Goal: Task Accomplishment & Management: Complete application form

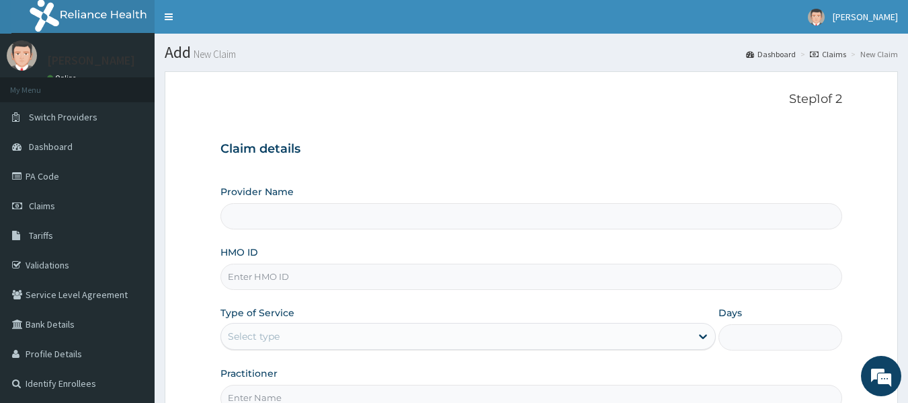
type input "Reliance Family Clinics (RFC) - Lekki"
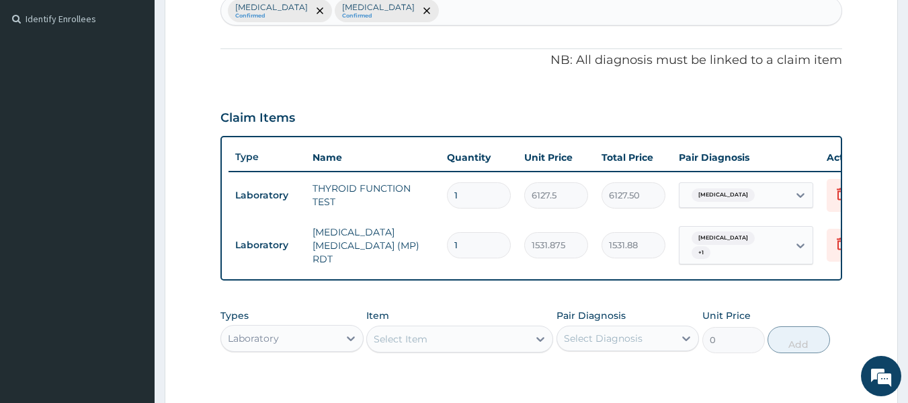
scroll to position [483, 0]
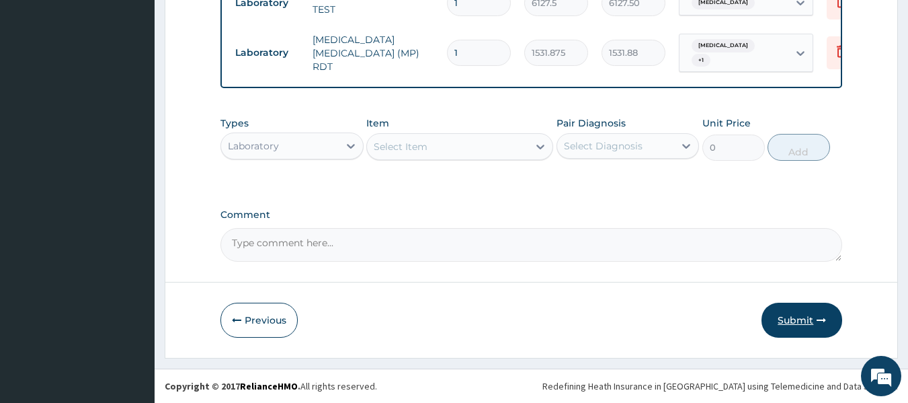
click at [817, 317] on icon "button" at bounding box center [821, 319] width 9 height 9
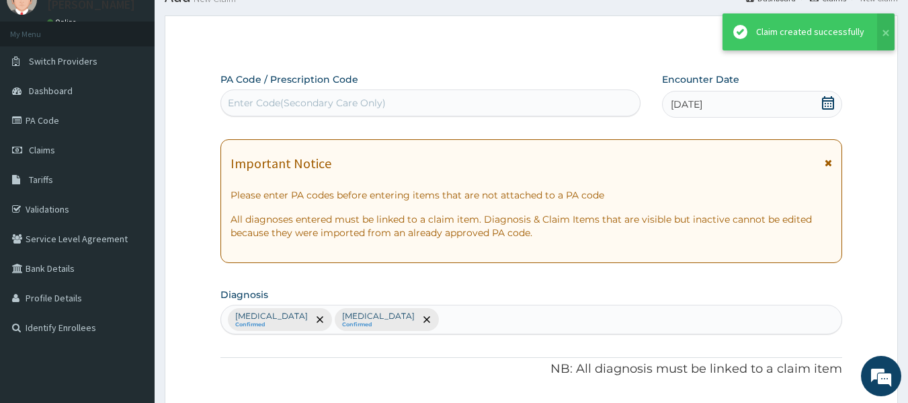
scroll to position [559, 0]
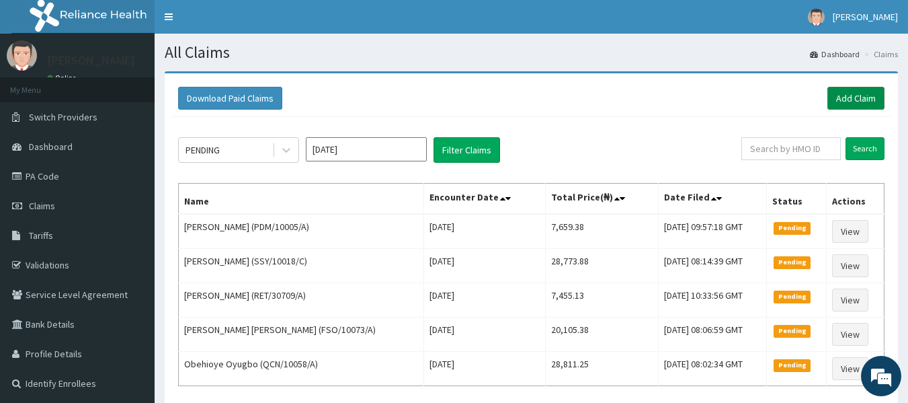
click at [855, 89] on link "Add Claim" at bounding box center [855, 98] width 57 height 23
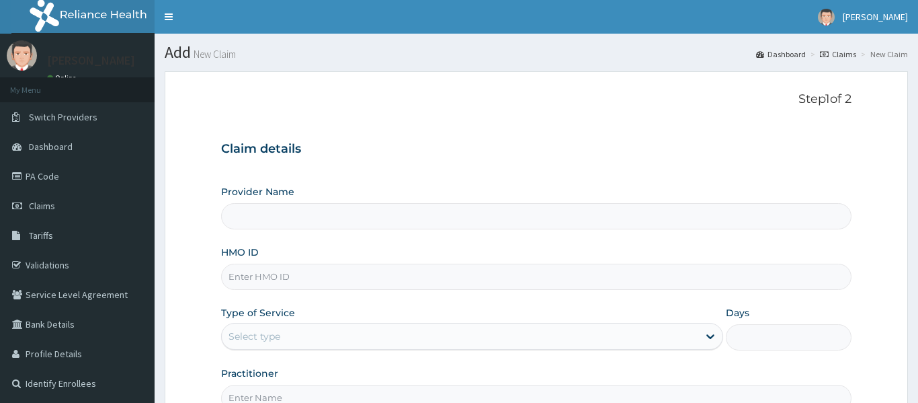
type input "Reliance Family Clinics (RFC) - [GEOGRAPHIC_DATA]"
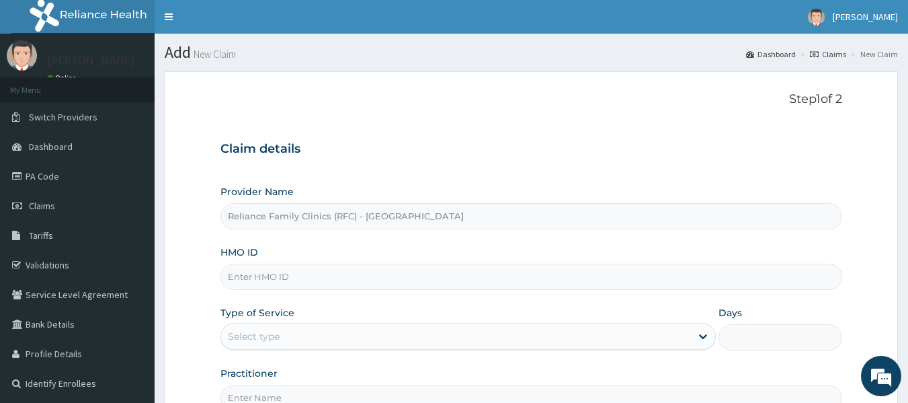
click at [258, 213] on input "Reliance Family Clinics (RFC) - Lekki" at bounding box center [531, 216] width 622 height 26
click at [257, 273] on input "HMO ID" at bounding box center [531, 276] width 622 height 26
click at [243, 276] on input "HMO ID" at bounding box center [531, 276] width 622 height 26
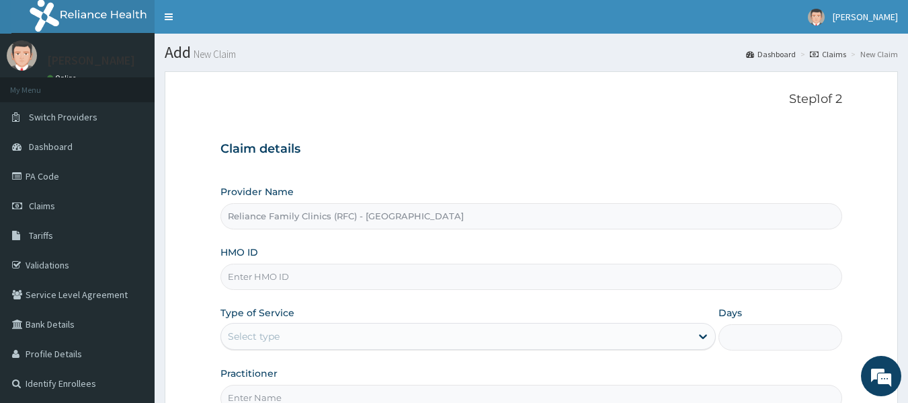
paste input "DTN/10173/A"
type input "DTN/10173/A"
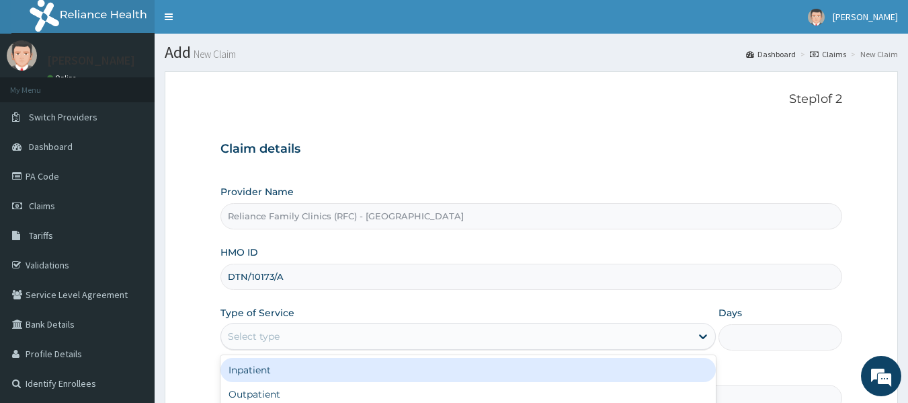
click at [251, 323] on div "Select type" at bounding box center [467, 336] width 495 height 27
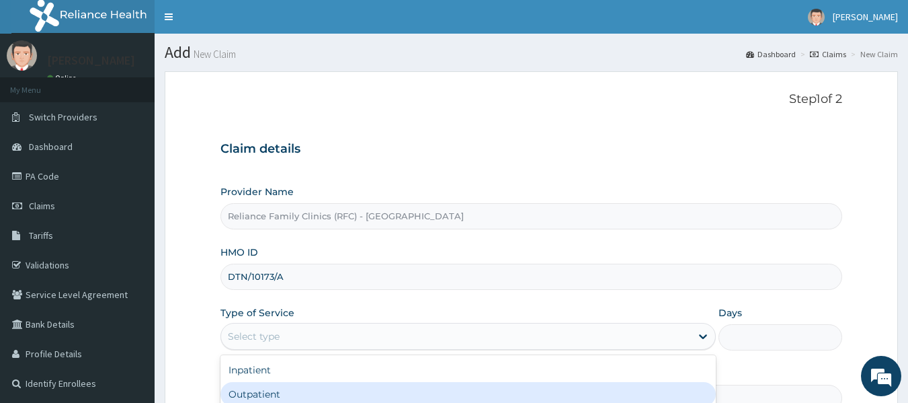
click at [264, 395] on div "Outpatient" at bounding box center [467, 394] width 495 height 24
type input "1"
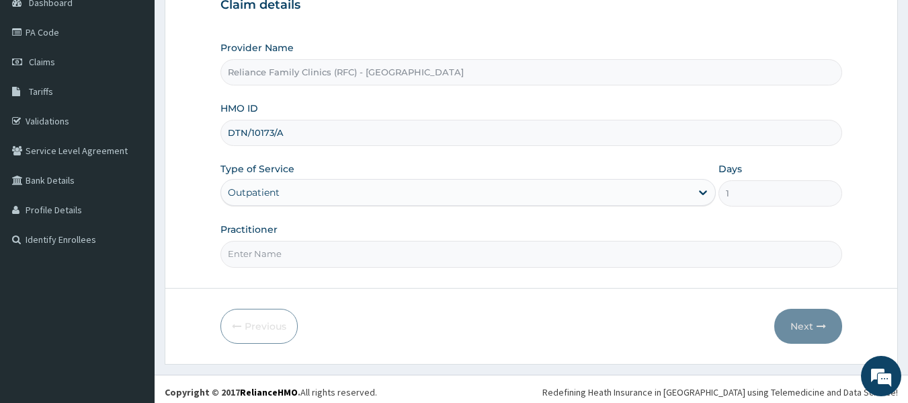
scroll to position [145, 0]
click at [261, 254] on input "Practitioner" at bounding box center [531, 253] width 622 height 26
type input "locum"
click at [797, 327] on button "Next" at bounding box center [808, 325] width 68 height 35
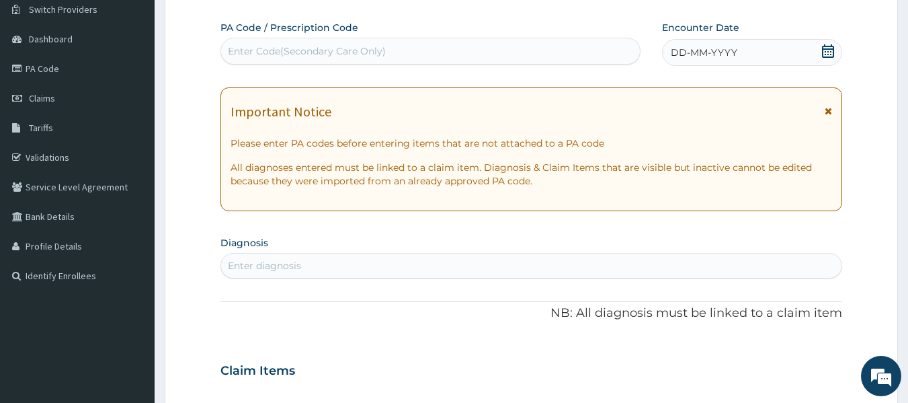
scroll to position [108, 0]
click at [255, 267] on div "Enter diagnosis" at bounding box center [264, 264] width 73 height 13
click at [239, 265] on div "Enter diagnosis" at bounding box center [264, 264] width 73 height 13
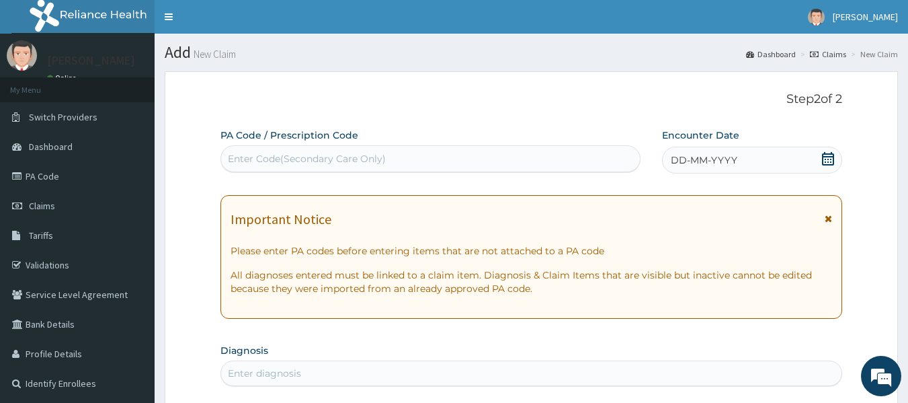
click at [680, 156] on span "DD-MM-YYYY" at bounding box center [704, 159] width 67 height 13
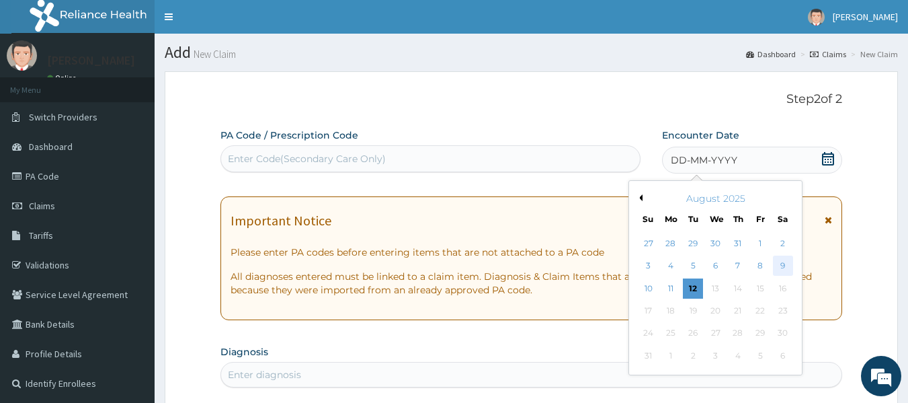
click at [778, 267] on div "9" at bounding box center [783, 266] width 20 height 20
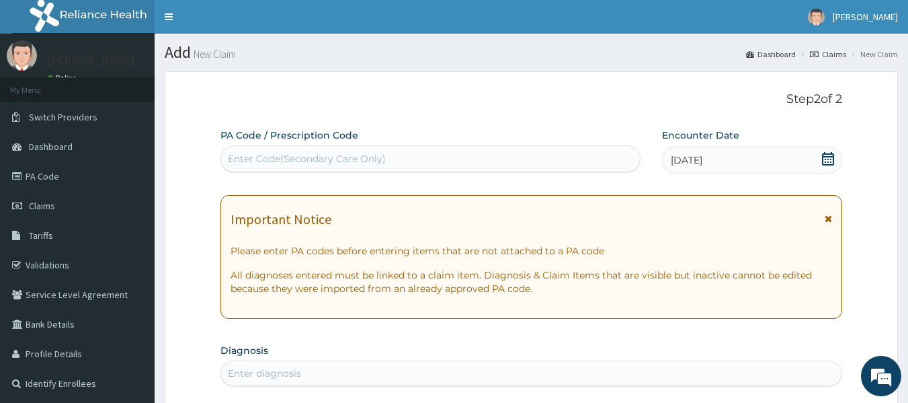
click at [297, 372] on div "Enter diagnosis" at bounding box center [264, 372] width 73 height 13
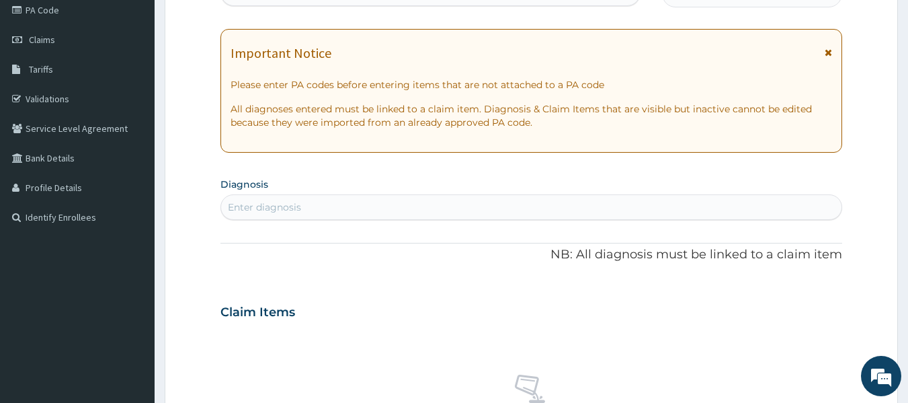
scroll to position [165, 0]
click at [247, 206] on div "Enter diagnosis" at bounding box center [264, 207] width 73 height 13
type input "malar"
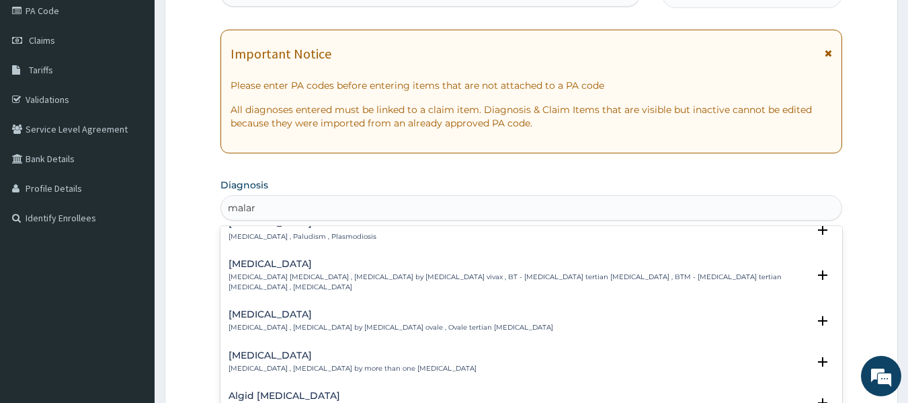
scroll to position [0, 0]
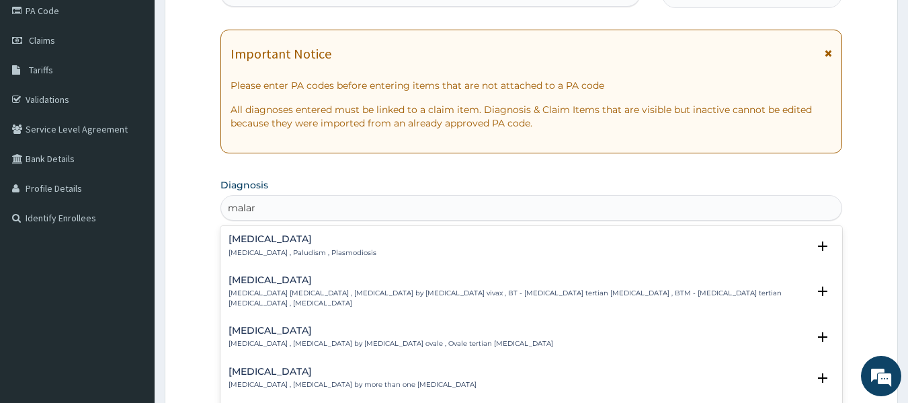
click at [282, 248] on p "Malaria , Paludism , Plasmodiosis" at bounding box center [303, 252] width 148 height 9
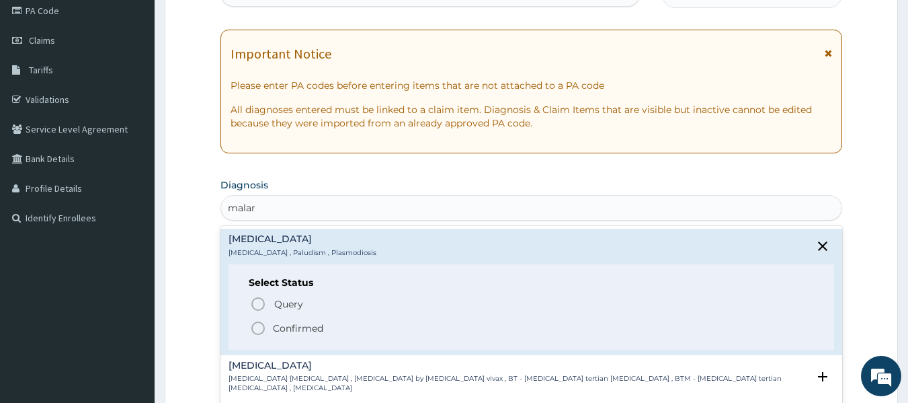
click at [259, 329] on icon "status option filled" at bounding box center [258, 328] width 16 height 16
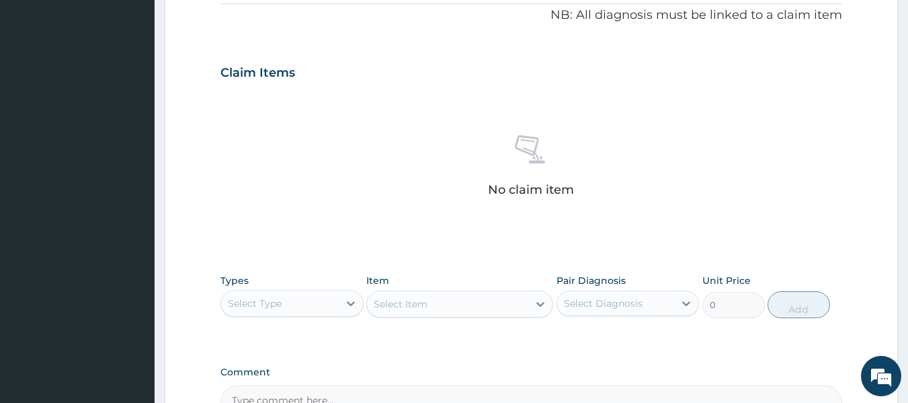
scroll to position [411, 0]
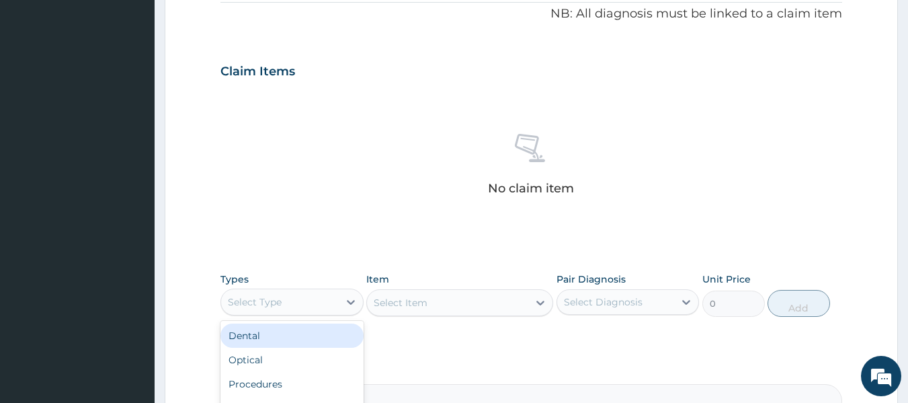
click at [316, 304] on div "Select Type" at bounding box center [280, 302] width 118 height 22
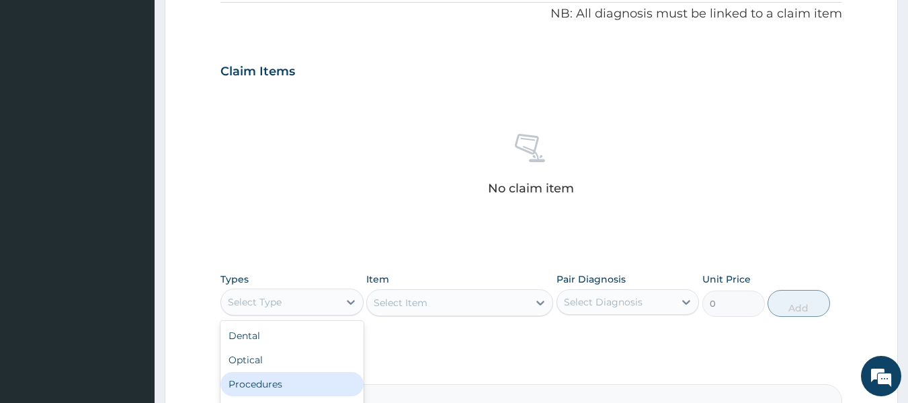
click at [296, 386] on div "Procedures" at bounding box center [291, 384] width 143 height 24
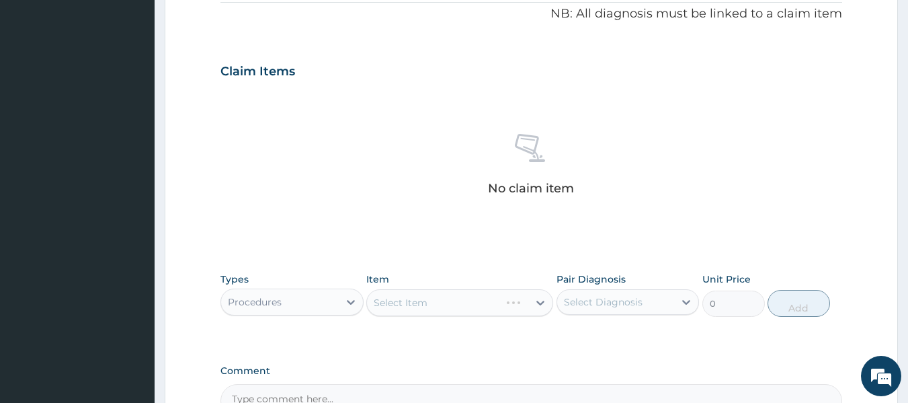
click at [542, 302] on div "Select Item" at bounding box center [459, 302] width 187 height 27
click at [538, 302] on div "Select Item" at bounding box center [459, 302] width 187 height 27
click at [501, 303] on div "Select Item" at bounding box center [459, 302] width 187 height 27
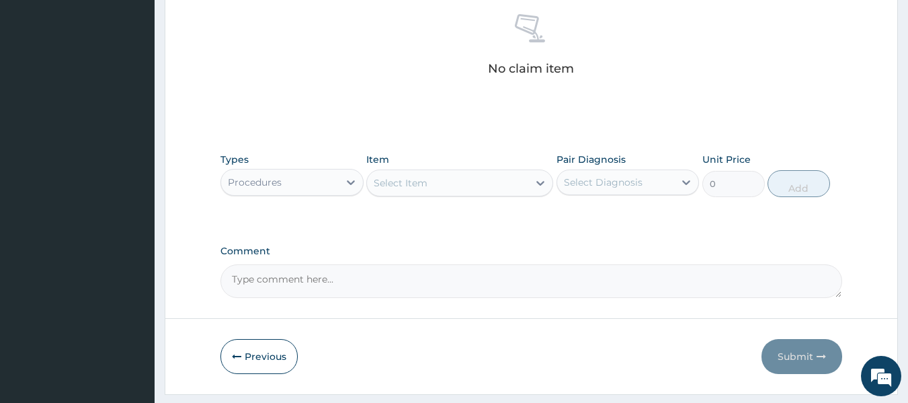
scroll to position [532, 0]
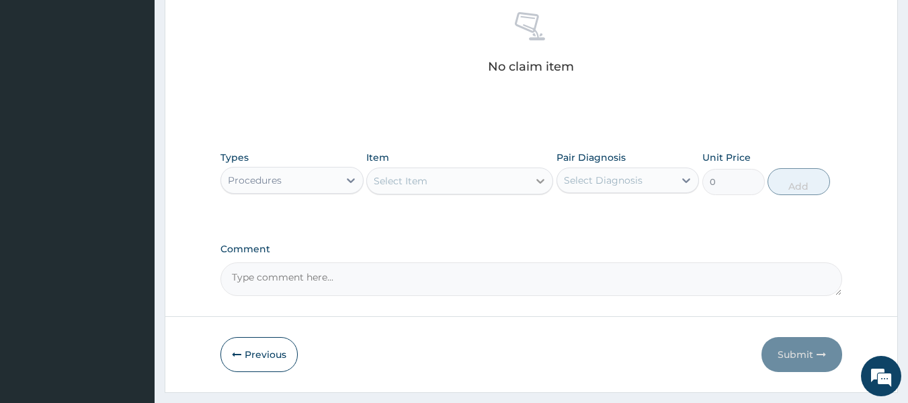
click at [537, 184] on icon at bounding box center [540, 180] width 13 height 13
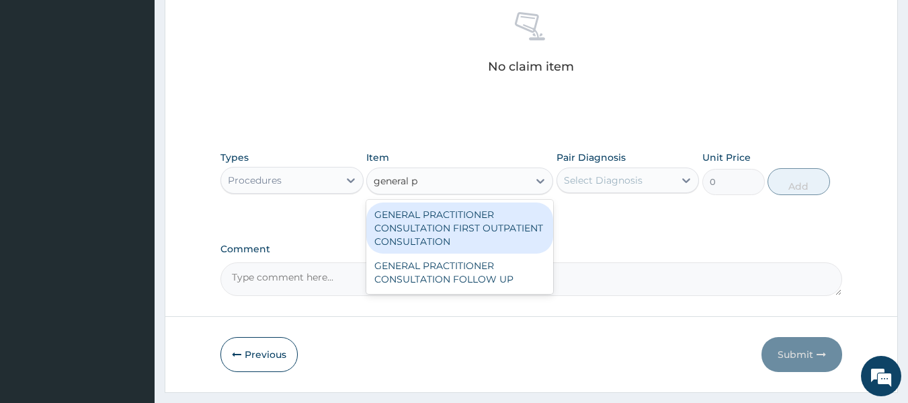
type input "general pr"
click at [471, 226] on div "GENERAL PRACTITIONER CONSULTATION FIRST OUTPATIENT CONSULTATION" at bounding box center [459, 227] width 187 height 51
type input "3370.125"
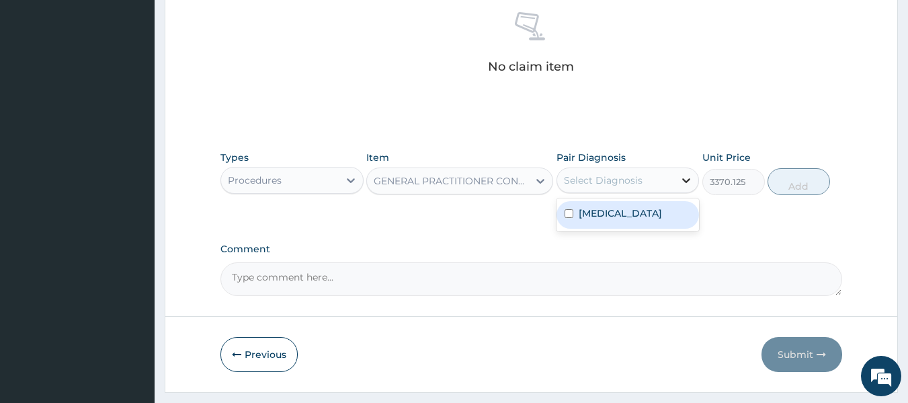
click at [685, 177] on icon at bounding box center [686, 179] width 13 height 13
click at [659, 209] on div "Malaria" at bounding box center [628, 215] width 143 height 28
checkbox input "true"
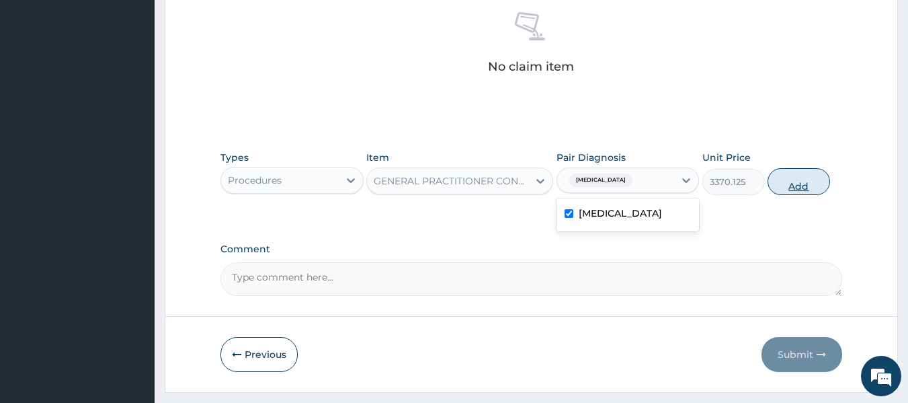
click at [805, 176] on button "Add" at bounding box center [799, 181] width 63 height 27
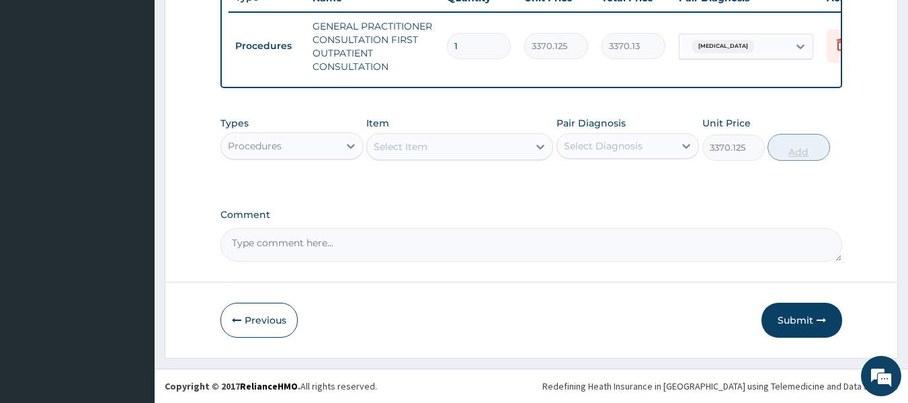
type input "0"
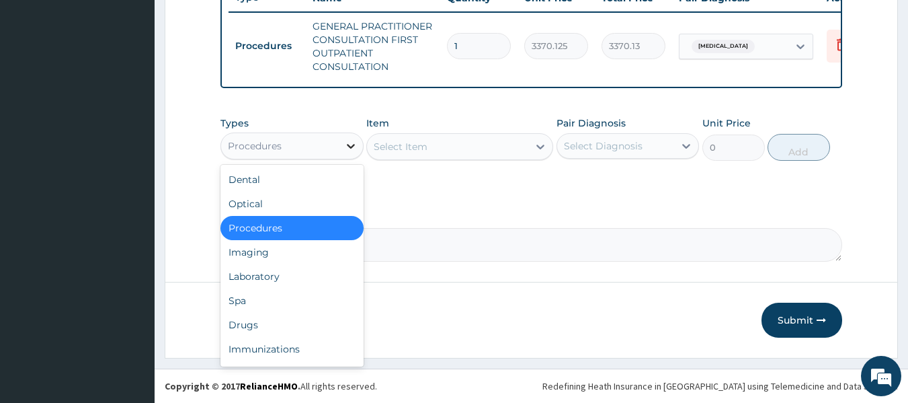
click at [353, 153] on icon at bounding box center [350, 145] width 13 height 13
click at [262, 288] on div "Laboratory" at bounding box center [291, 276] width 143 height 24
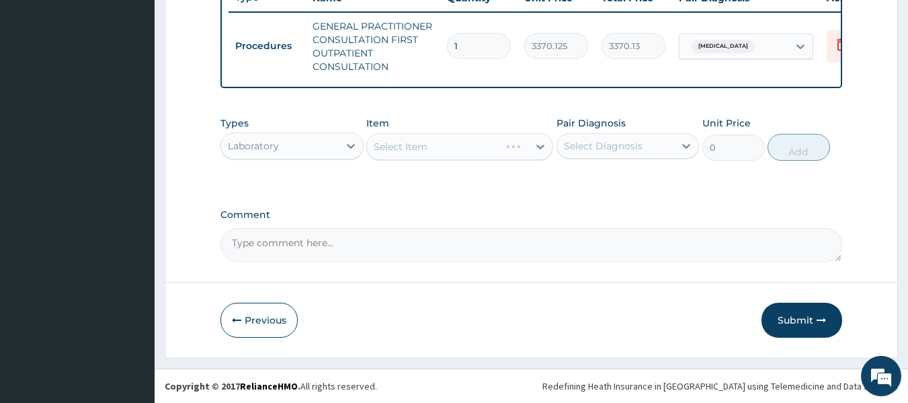
click at [540, 160] on div "Select Item" at bounding box center [459, 146] width 187 height 27
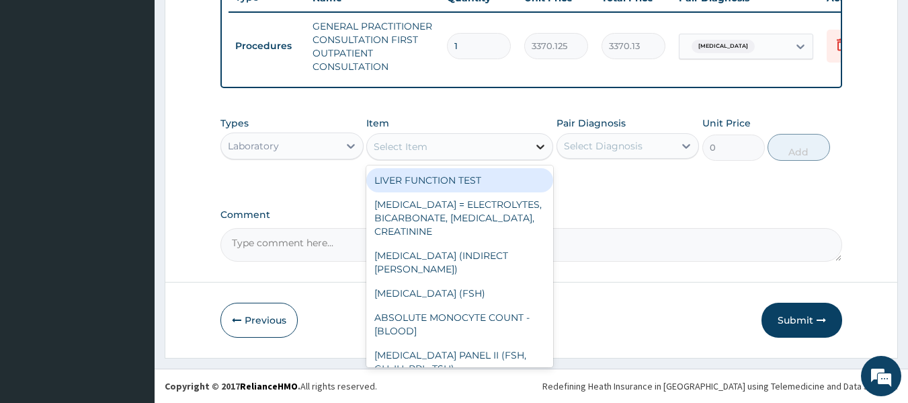
click at [538, 153] on icon at bounding box center [540, 146] width 13 height 13
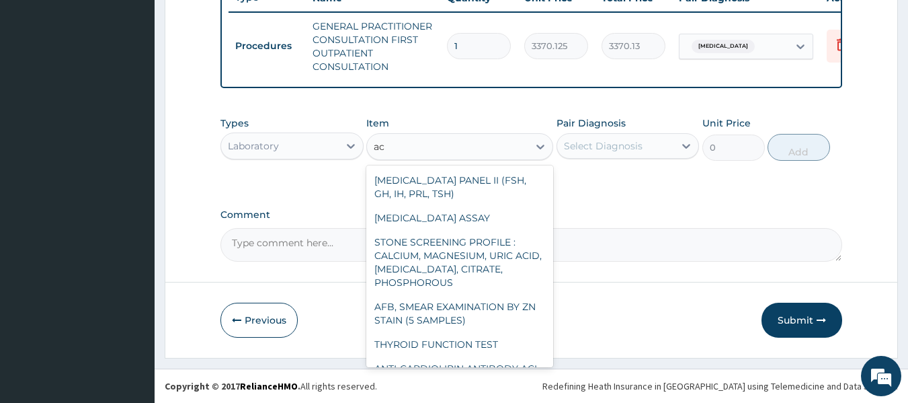
type input "a"
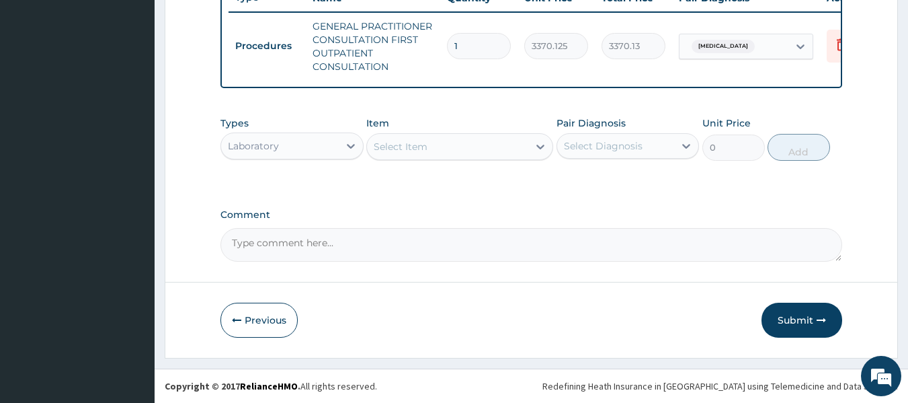
scroll to position [489, 0]
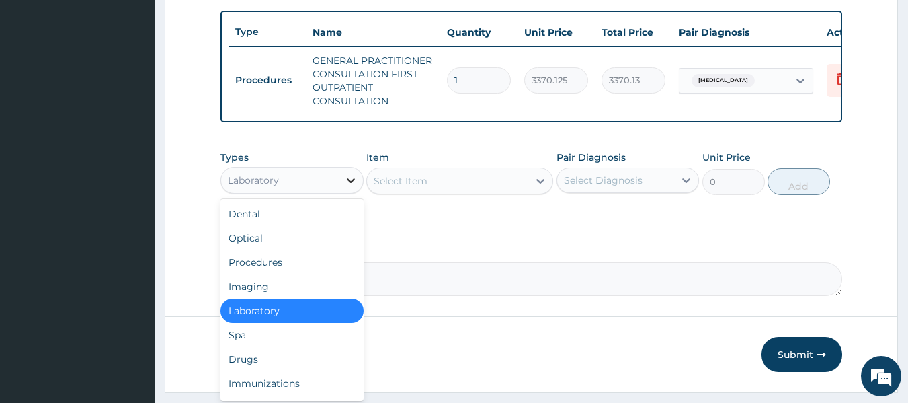
click at [353, 187] on icon at bounding box center [350, 179] width 13 height 13
click at [276, 369] on div "Drugs" at bounding box center [291, 359] width 143 height 24
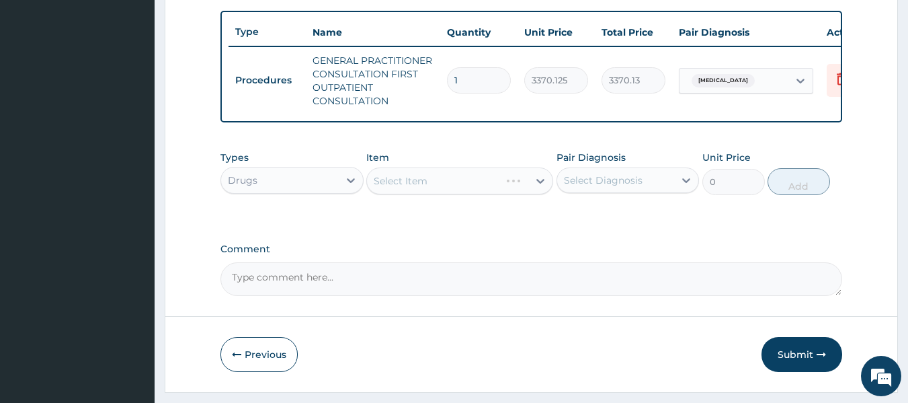
click at [537, 192] on div "Select Item" at bounding box center [459, 180] width 187 height 27
click at [544, 188] on div "Select Item" at bounding box center [459, 180] width 187 height 27
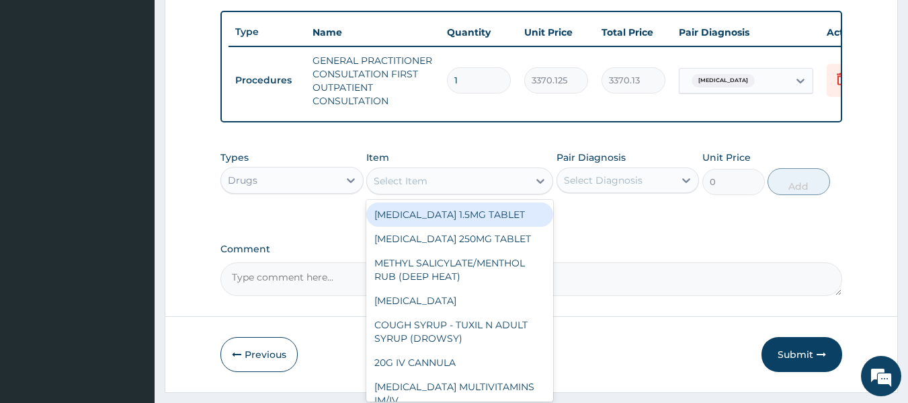
click at [538, 188] on icon at bounding box center [540, 180] width 13 height 13
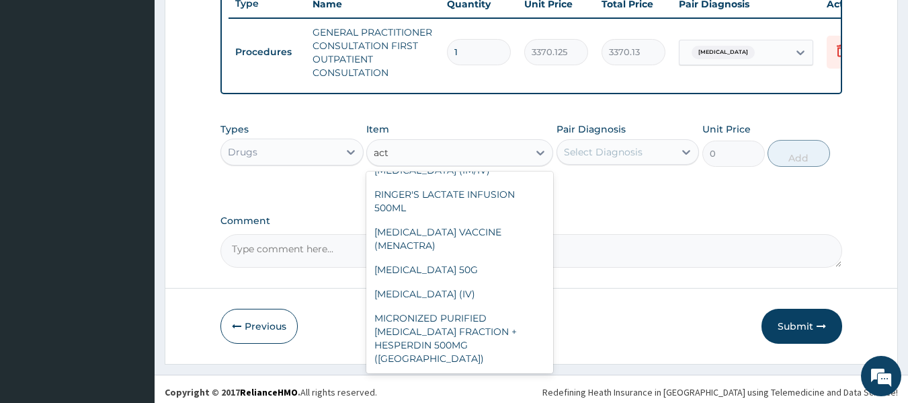
scroll to position [0, 0]
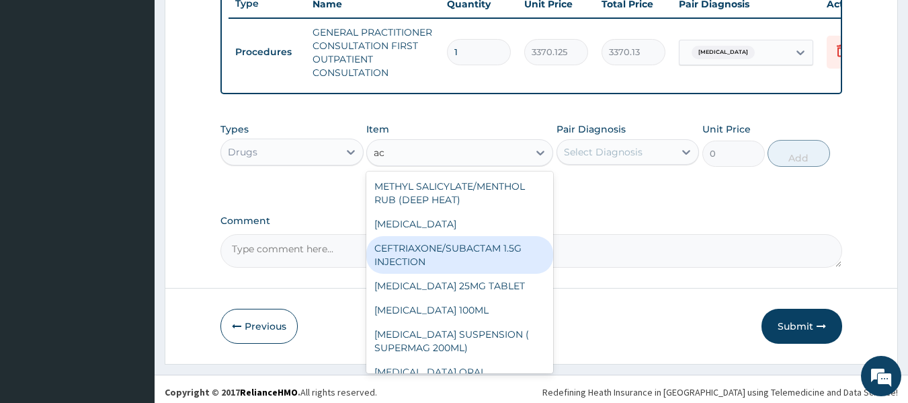
type input "a"
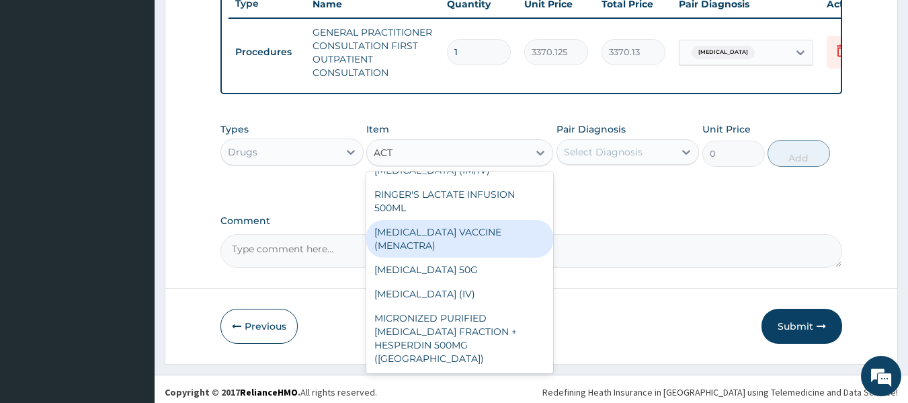
scroll to position [126, 0]
drag, startPoint x: 411, startPoint y: 247, endPoint x: 409, endPoint y: 284, distance: 37.0
click at [409, 284] on div "CEFTRIAXONE/SUBACTAM 1.5G INJECTION SPIRONOLACTONE 25MG TABLET LACTULOSE 100ML …" at bounding box center [459, 272] width 187 height 202
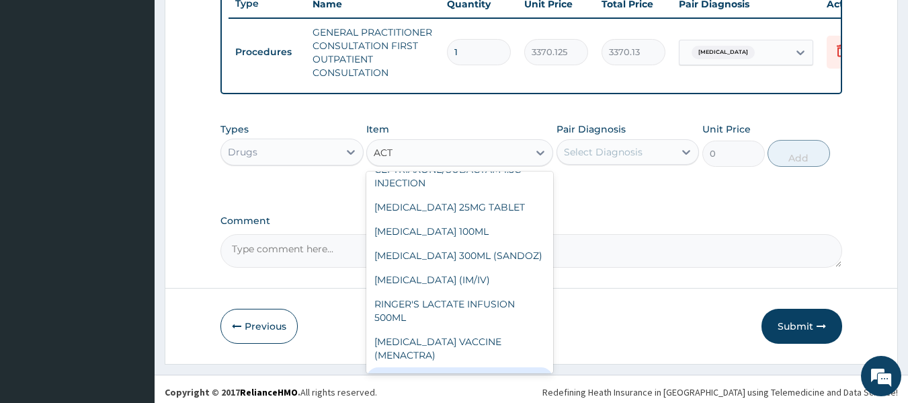
scroll to position [15, 0]
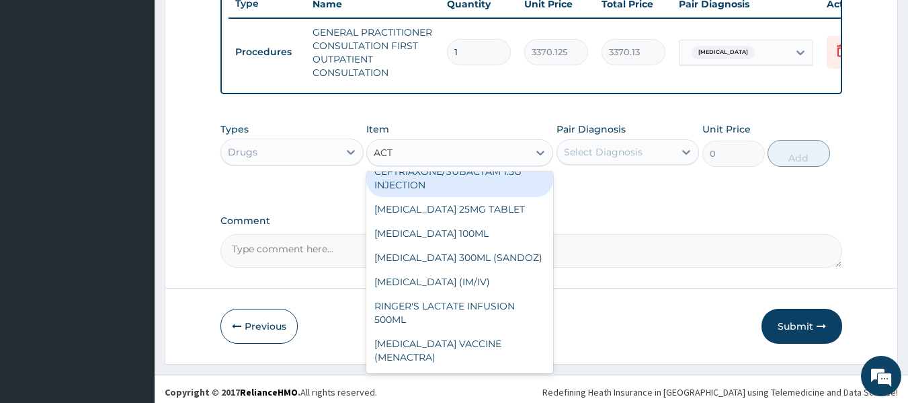
type input "ACT"
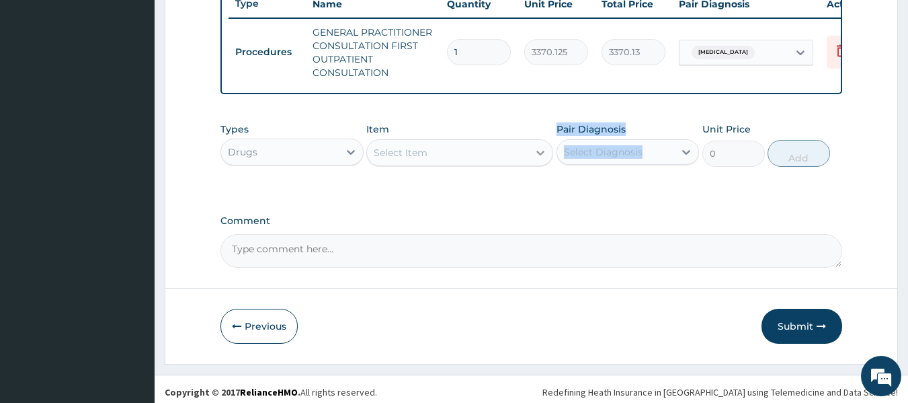
drag, startPoint x: 570, startPoint y: 214, endPoint x: 539, endPoint y: 157, distance: 65.0
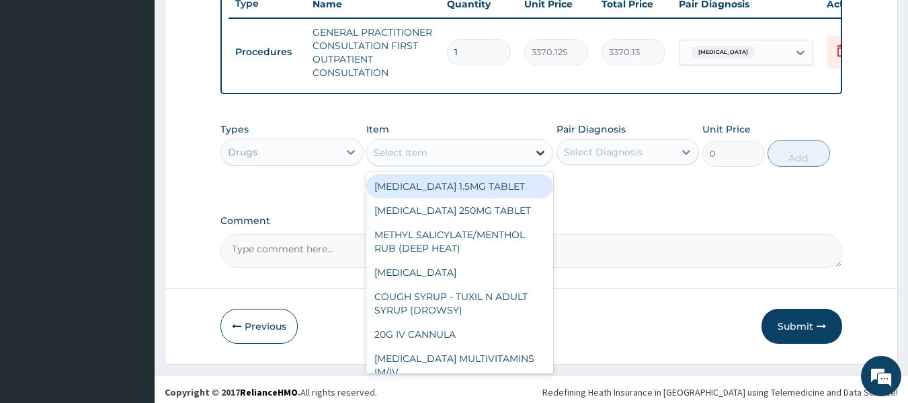
click at [539, 157] on icon at bounding box center [540, 152] width 13 height 13
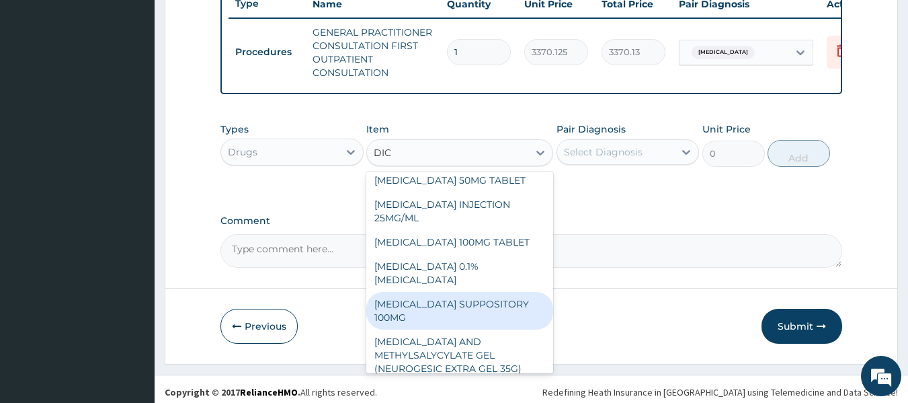
scroll to position [0, 0]
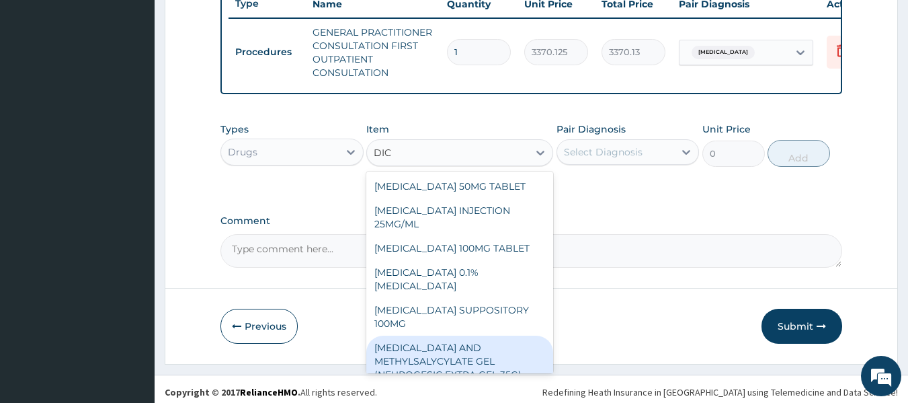
type input "DIC"
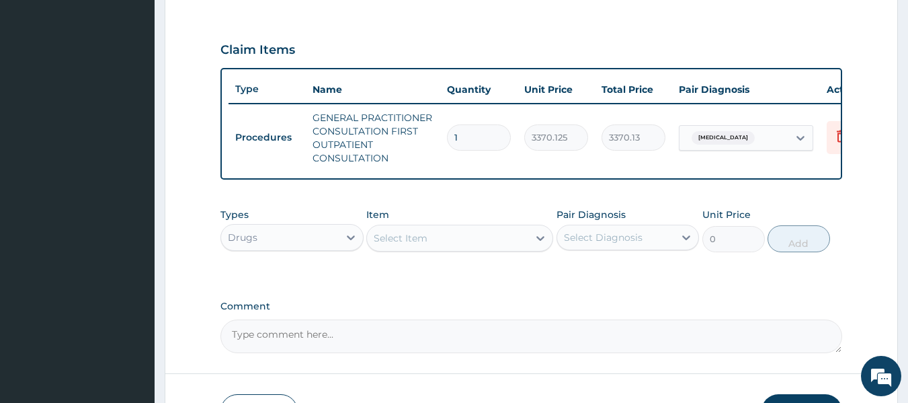
scroll to position [433, 0]
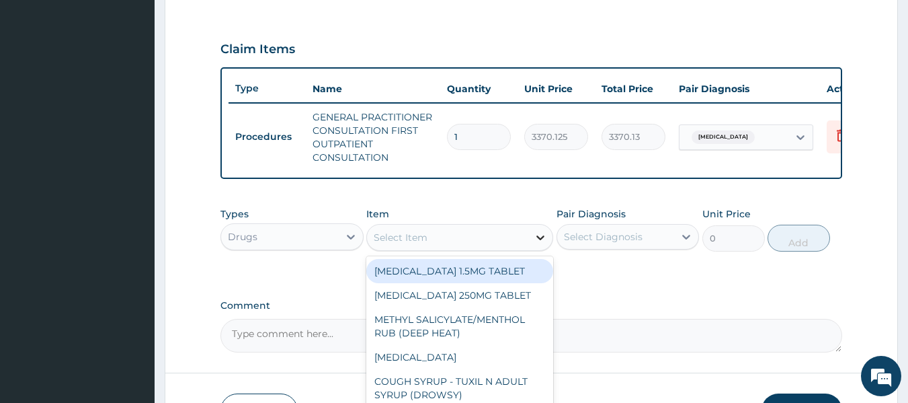
click at [543, 240] on icon at bounding box center [540, 237] width 8 height 5
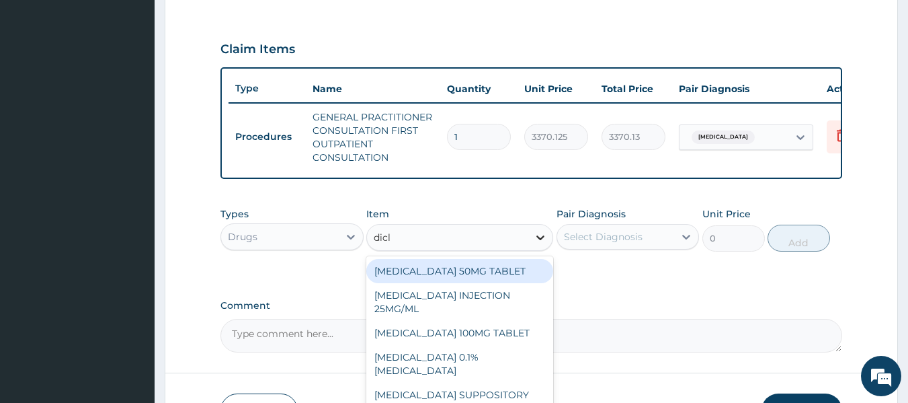
type input "diclo"
click at [516, 280] on div "DICLOFENAC 50MG TABLET" at bounding box center [459, 271] width 187 height 24
type input "80"
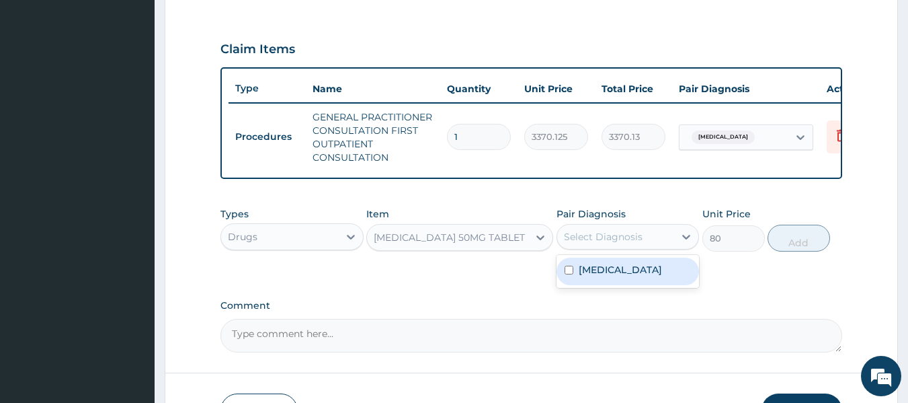
drag, startPoint x: 615, startPoint y: 259, endPoint x: 632, endPoint y: 285, distance: 31.1
click at [632, 249] on div "option Malaria, selected. option Malaria focused, 1 of 1. 1 result available. U…" at bounding box center [628, 237] width 143 height 26
click at [632, 285] on div "Malaria" at bounding box center [628, 271] width 143 height 28
checkbox input "true"
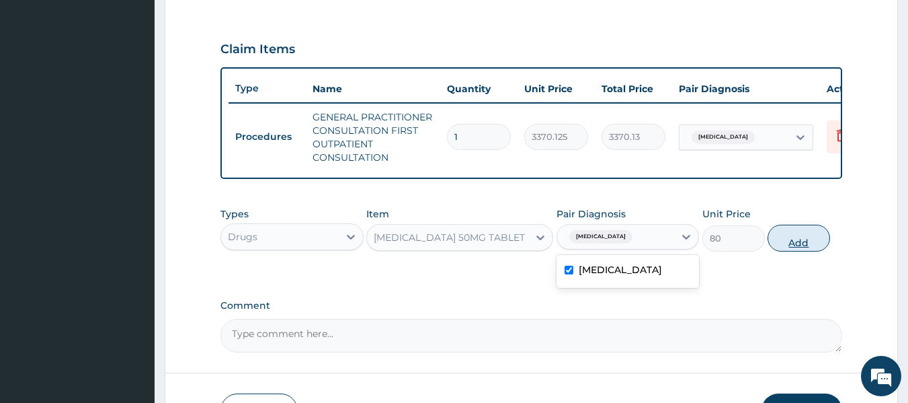
click at [797, 234] on button "Add" at bounding box center [799, 237] width 63 height 27
type input "0"
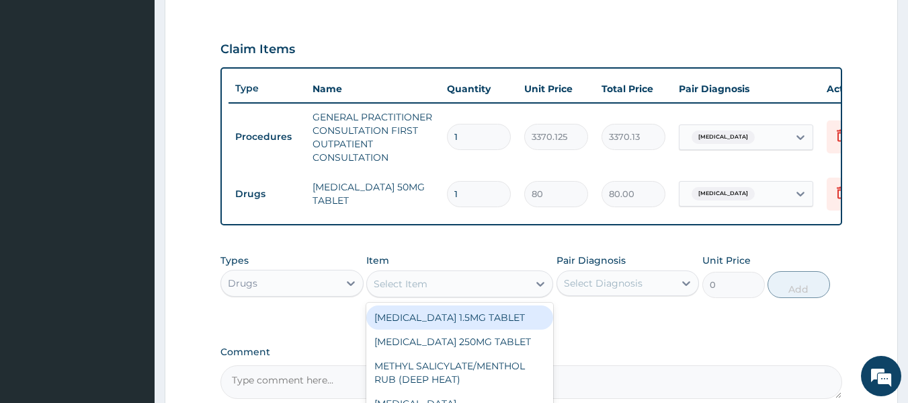
click at [405, 290] on div "Select Item" at bounding box center [401, 283] width 54 height 13
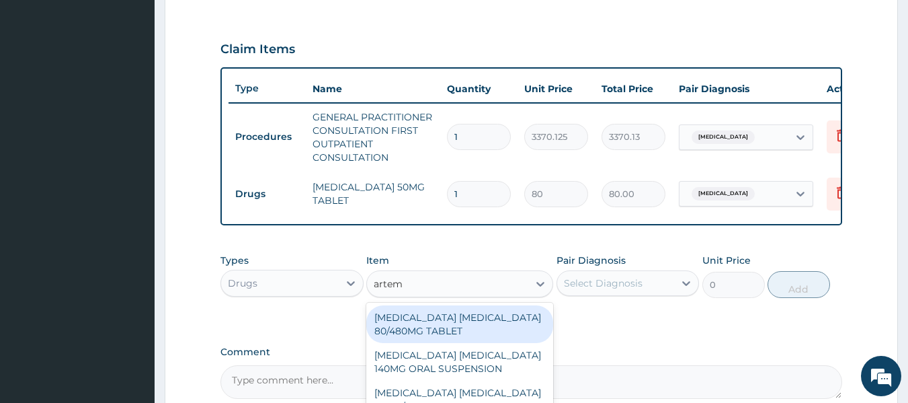
type input "arteme"
click at [452, 326] on div "ARTEMETHER LUMEFANTRINE 80/480MG TABLET" at bounding box center [459, 324] width 187 height 38
type input "450"
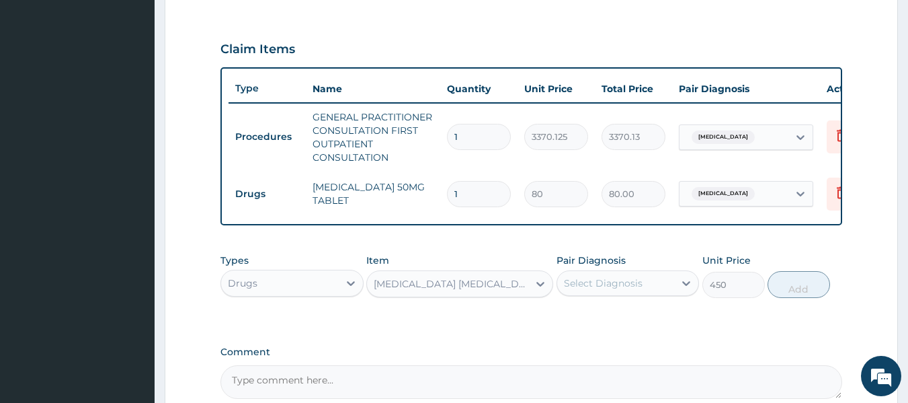
click at [618, 279] on div "Pair Diagnosis Select Diagnosis" at bounding box center [628, 275] width 143 height 44
click at [624, 290] on div "Select Diagnosis" at bounding box center [603, 282] width 79 height 13
click at [666, 331] on div "Malaria" at bounding box center [628, 318] width 143 height 28
checkbox input "true"
click at [800, 283] on button "Add" at bounding box center [799, 284] width 63 height 27
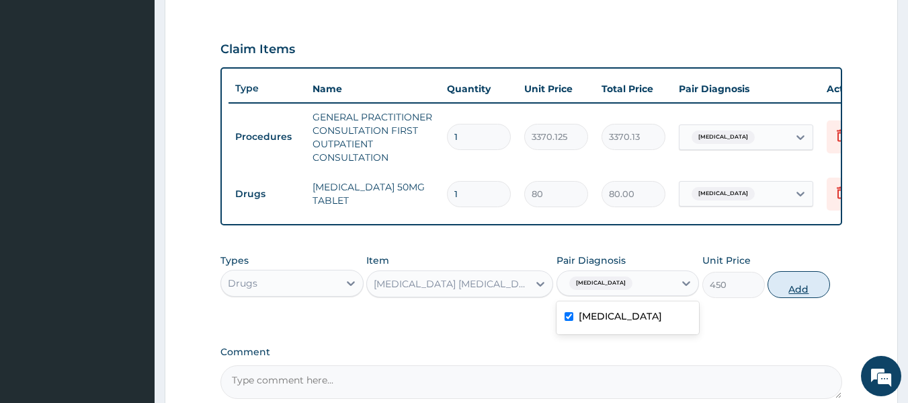
type input "0"
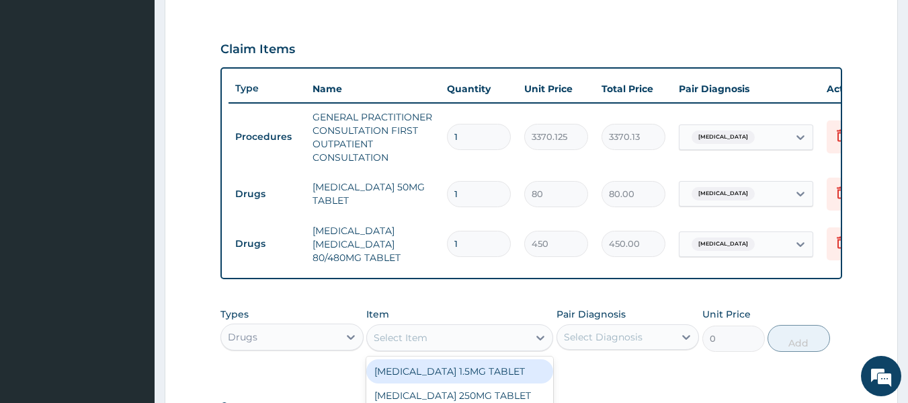
click at [493, 339] on div "Select Item" at bounding box center [447, 338] width 161 height 22
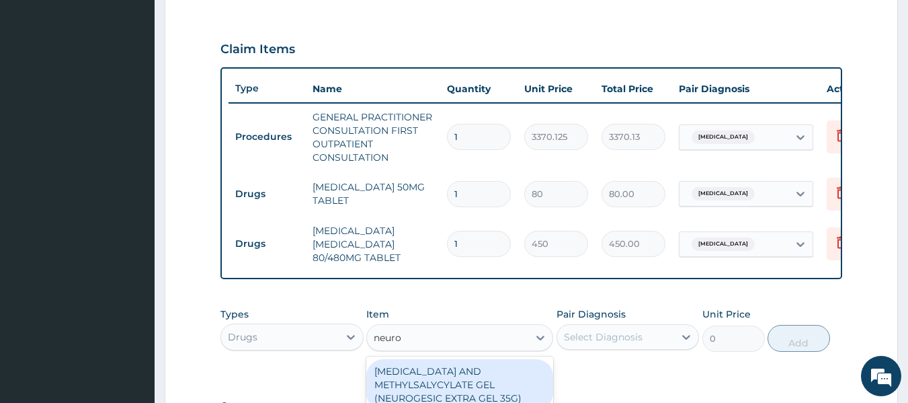
type input "neurog"
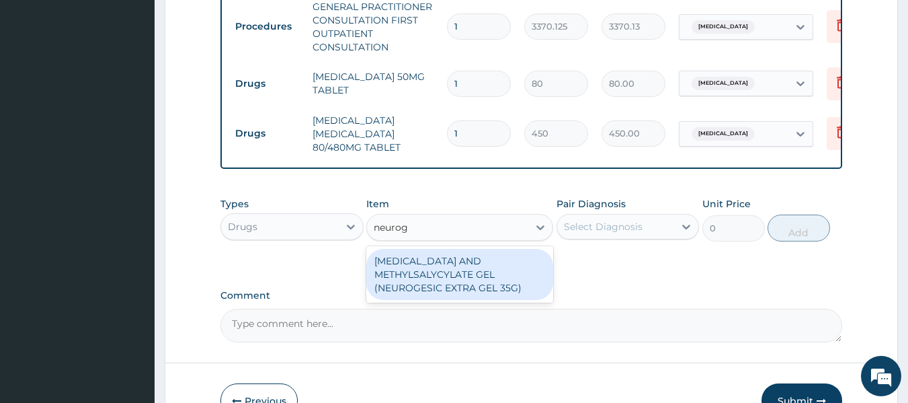
scroll to position [564, 0]
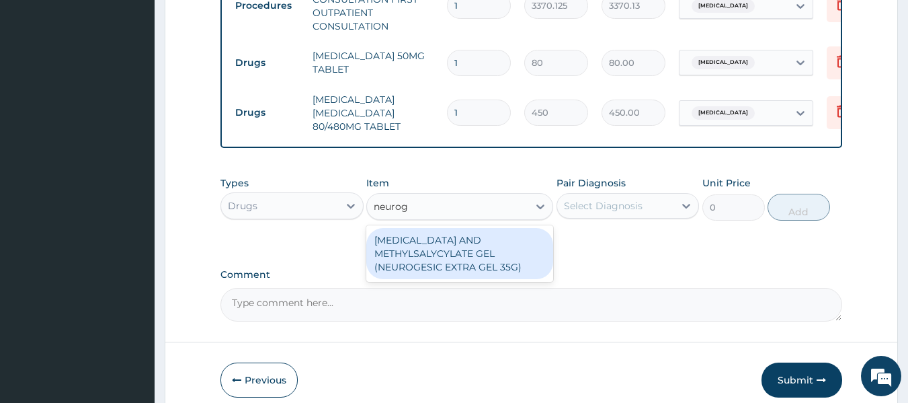
click at [489, 278] on div "DICLOFENAC AND METHYLSALYCYLATE GEL (NEUROGESIC EXTRA GEL 35G)" at bounding box center [459, 253] width 187 height 51
type input "1956"
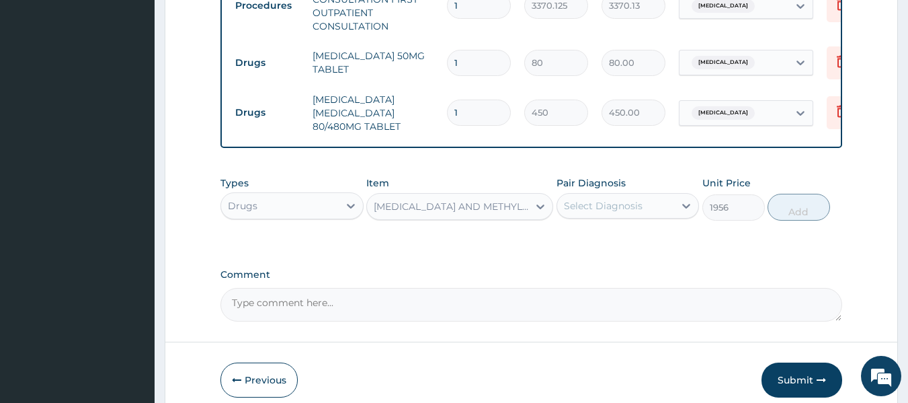
click at [616, 227] on div "Types Drugs Item DICLOFENAC AND METHYLSALYCYLATE GEL (NEUROGESIC EXTRA GEL 35G)…" at bounding box center [531, 198] width 622 height 58
click at [647, 216] on div "Select Diagnosis" at bounding box center [616, 206] width 118 height 22
click at [650, 250] on div "Malaria" at bounding box center [628, 241] width 143 height 28
checkbox input "true"
click at [788, 217] on button "Add" at bounding box center [799, 207] width 63 height 27
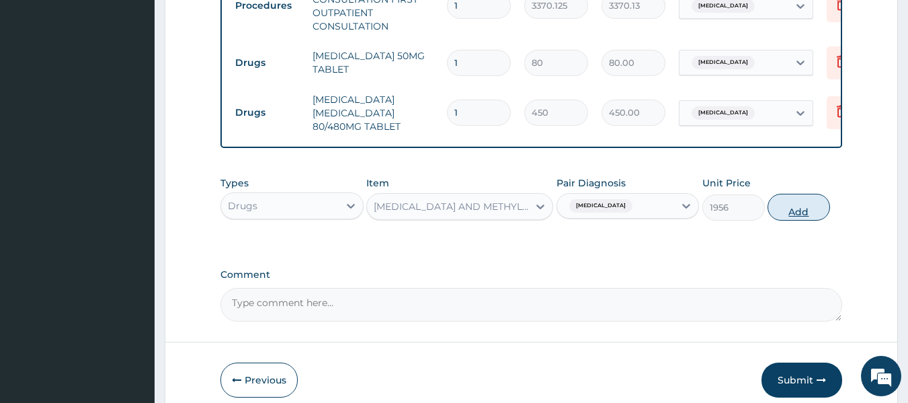
type input "0"
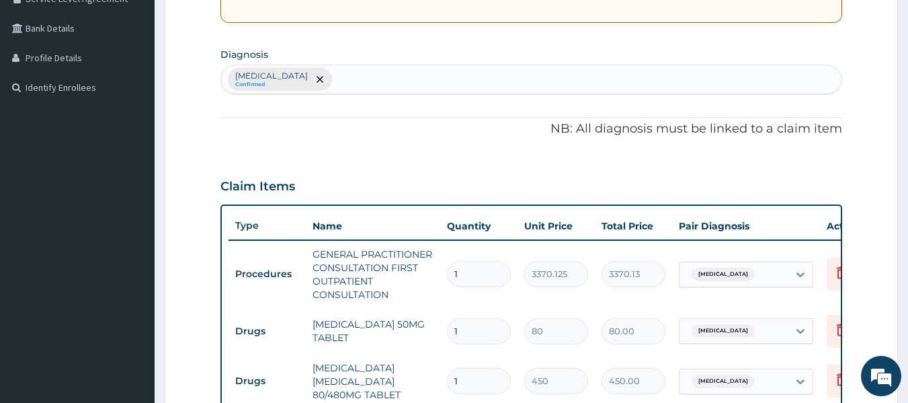
scroll to position [295, 0]
click at [331, 80] on div "Malaria Confirmed" at bounding box center [531, 80] width 621 height 28
type input "myalg"
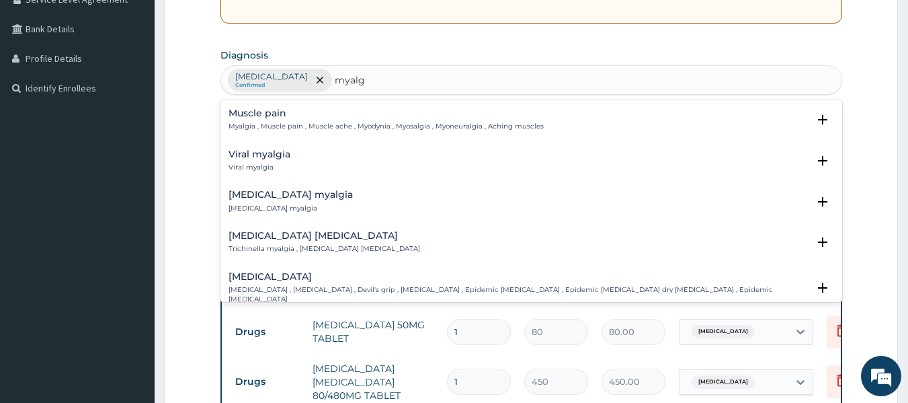
click at [327, 121] on div "Muscle pain Myalgia , Muscle pain , Muscle ache , Myodynia , Myosalgia , Myoneu…" at bounding box center [386, 120] width 315 height 24
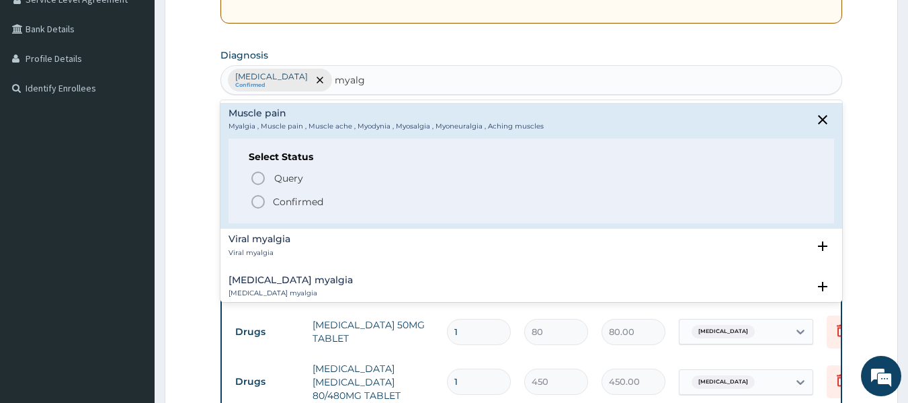
click at [255, 200] on icon "status option filled" at bounding box center [258, 202] width 16 height 16
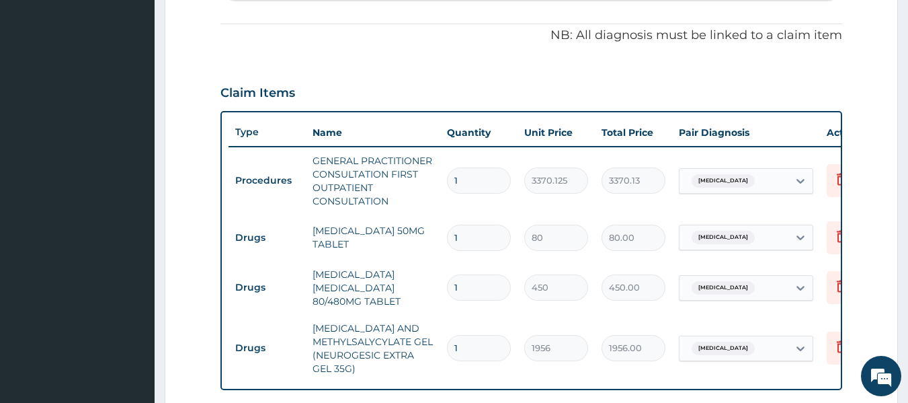
scroll to position [487, 0]
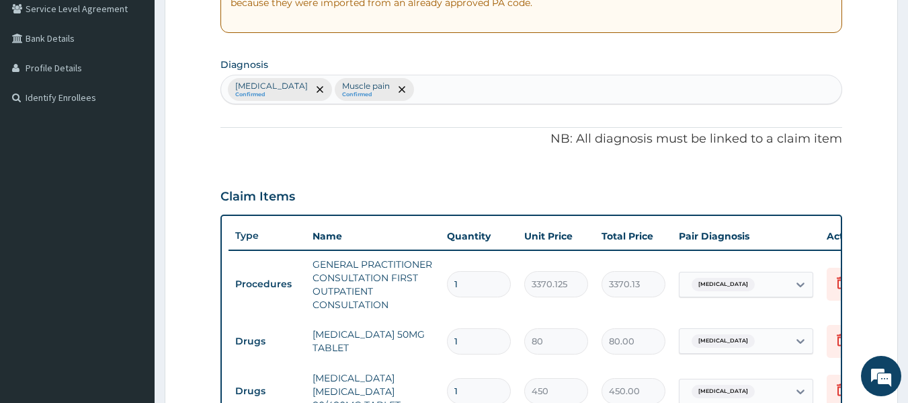
click at [300, 251] on tr "Procedures GENERAL PRACTITIONER CONSULTATION FIRST OUTPATIENT CONSULTATION 1 33…" at bounding box center [558, 284] width 659 height 67
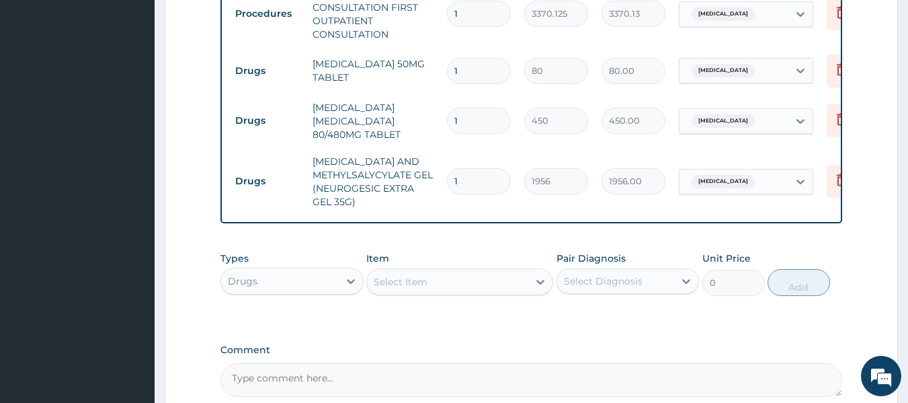
scroll to position [585, 0]
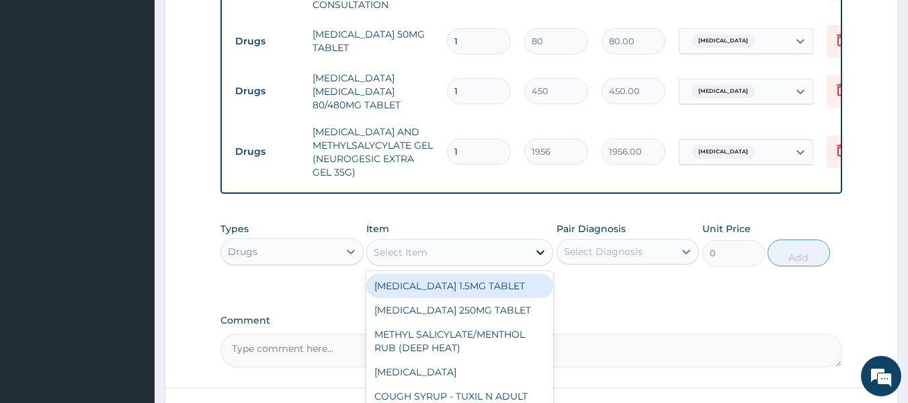
click at [546, 259] on icon at bounding box center [540, 251] width 13 height 13
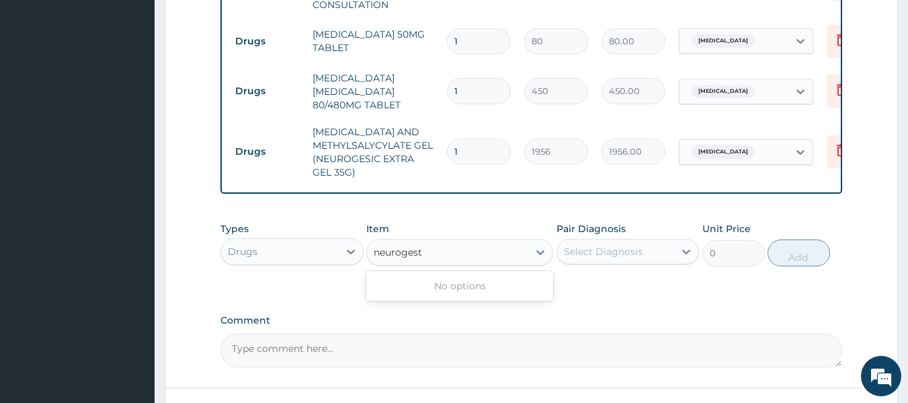
type input "neuroges"
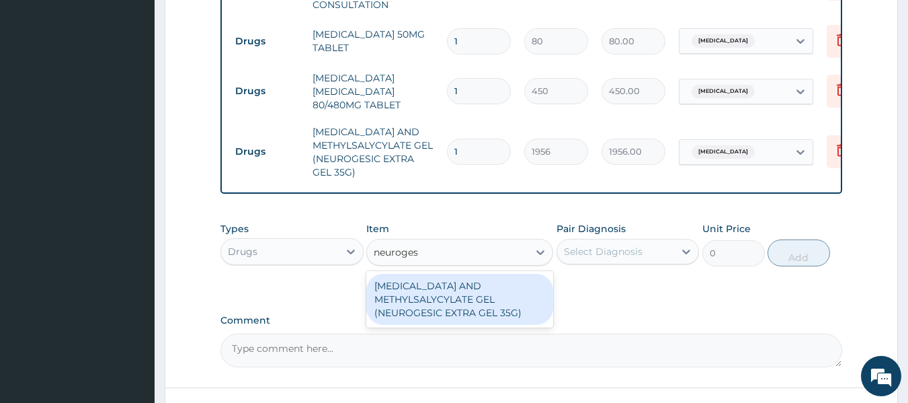
click at [462, 325] on div "DICLOFENAC AND METHYLSALYCYLATE GEL (NEUROGESIC EXTRA GEL 35G)" at bounding box center [459, 299] width 187 height 51
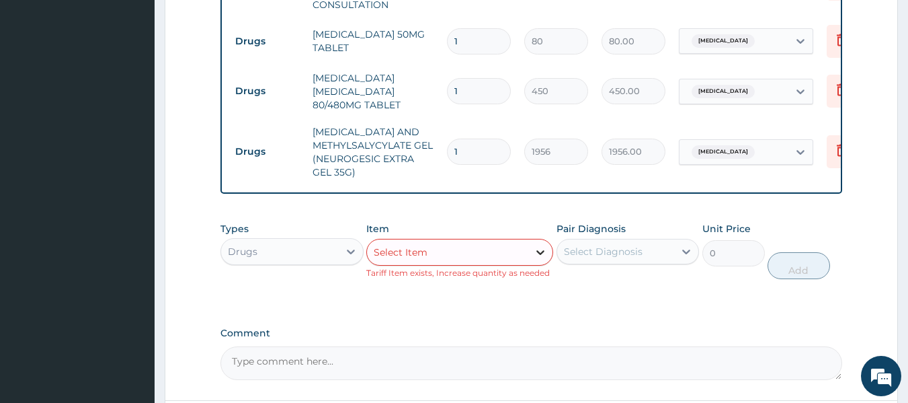
click at [546, 259] on icon at bounding box center [540, 251] width 13 height 13
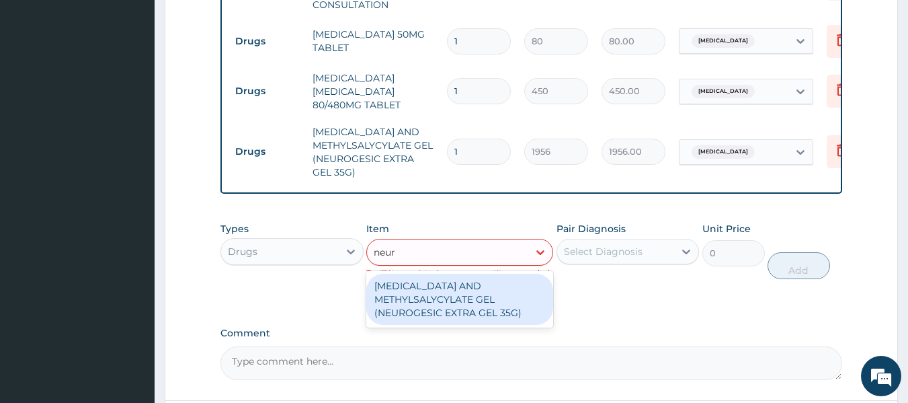
type input "neur"
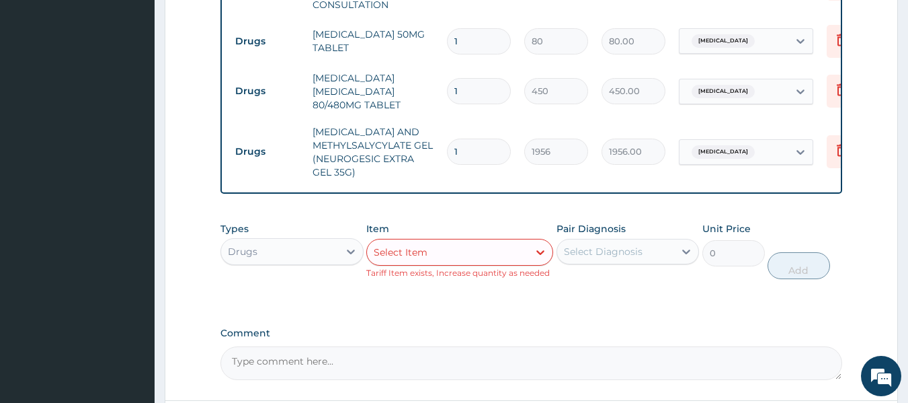
click at [417, 245] on div "Item Select Item Tariff Item exists, Increase quantity as needed" at bounding box center [459, 250] width 187 height 57
drag, startPoint x: 417, startPoint y: 245, endPoint x: 423, endPoint y: 257, distance: 12.6
click at [423, 257] on div "Item Select Item Tariff Item exists, Increase quantity as needed" at bounding box center [459, 250] width 187 height 57
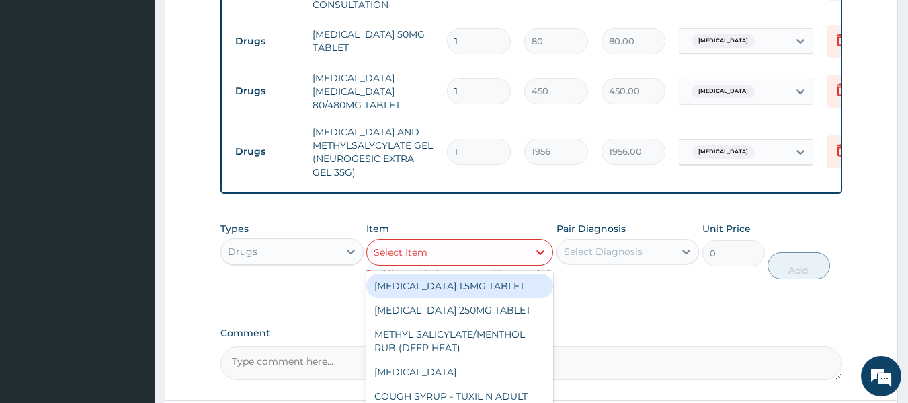
click at [423, 257] on div "Select Item" at bounding box center [401, 251] width 54 height 13
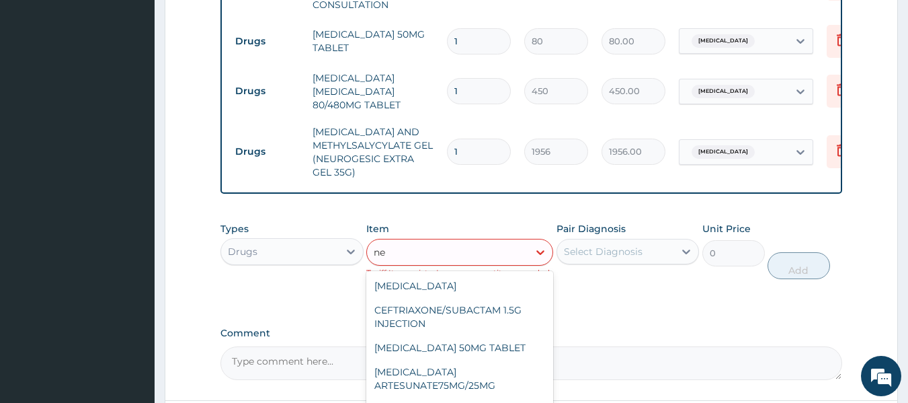
type input "n"
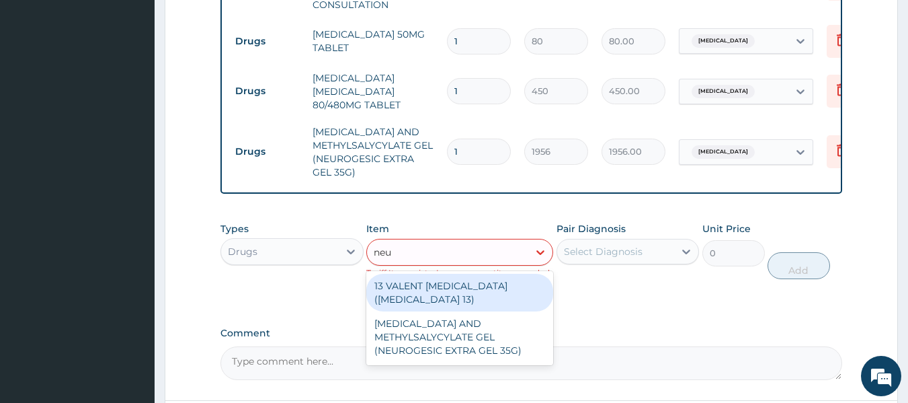
type input "neur"
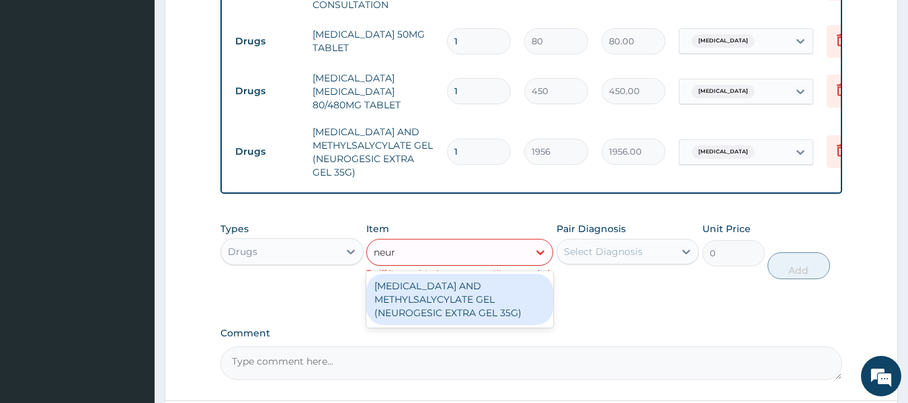
click at [434, 325] on div "DICLOFENAC AND METHYLSALYCYLATE GEL (NEUROGESIC EXTRA GEL 35G)" at bounding box center [459, 299] width 187 height 51
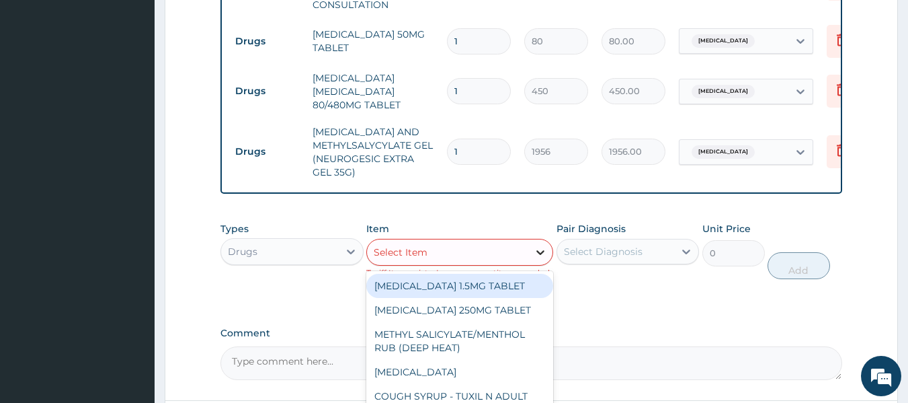
click at [536, 264] on div at bounding box center [540, 252] width 24 height 24
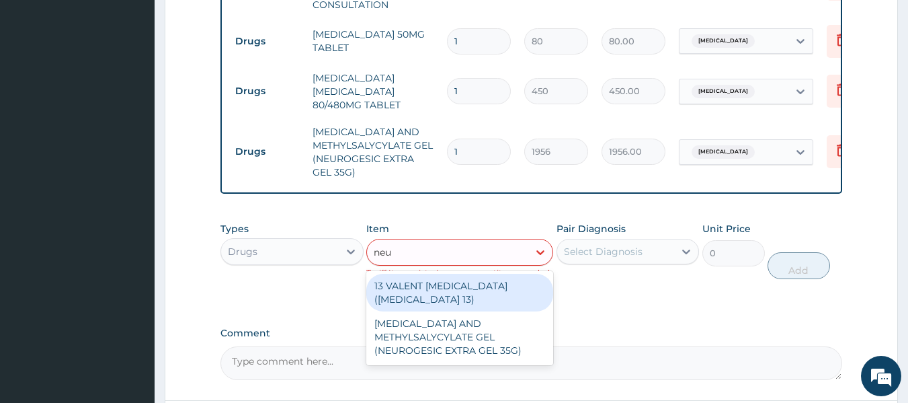
type input "neur"
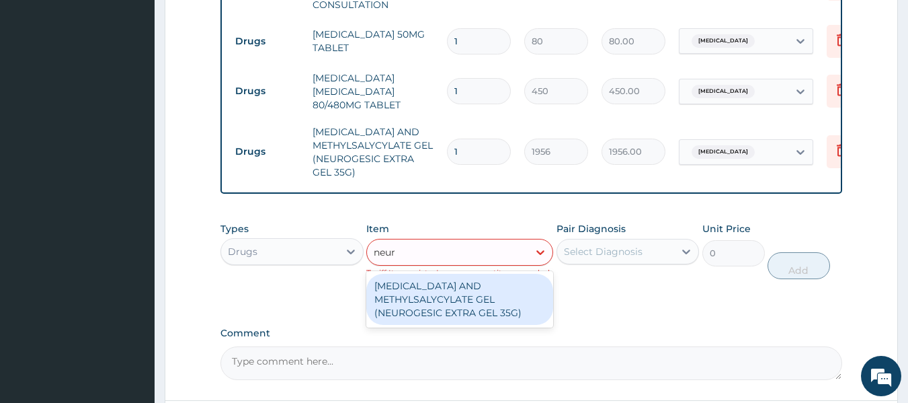
click at [517, 306] on div "DICLOFENAC AND METHYLSALYCYLATE GEL (NEUROGESIC EXTRA GEL 35G)" at bounding box center [459, 299] width 187 height 51
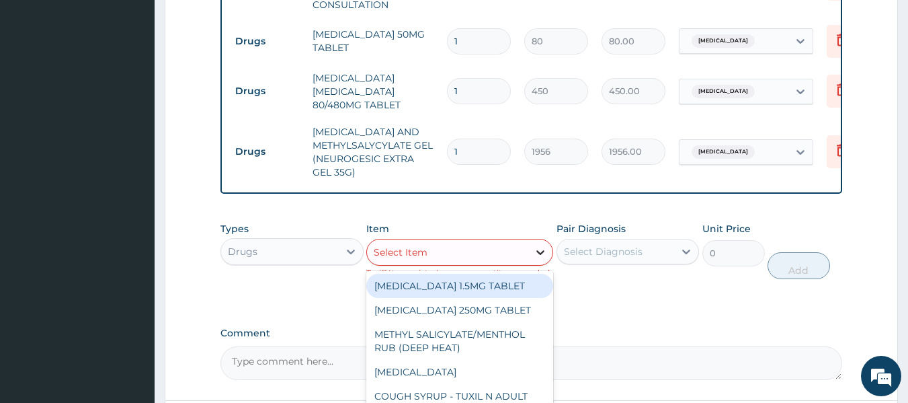
click at [540, 255] on icon at bounding box center [540, 252] width 8 height 5
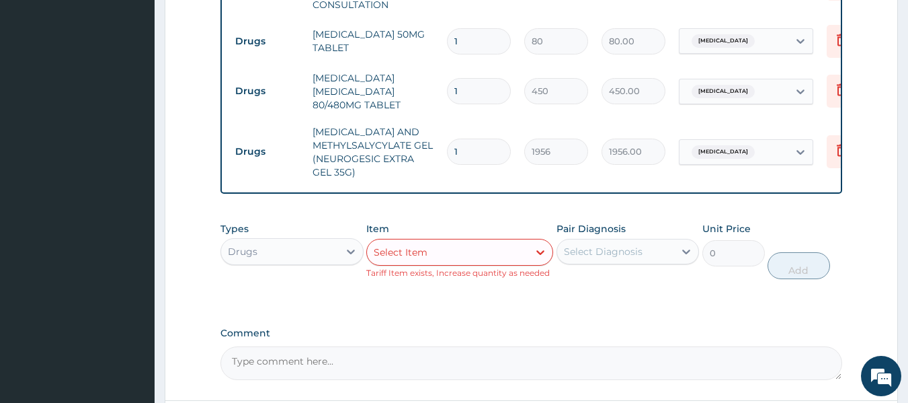
click at [421, 250] on div "Select Item" at bounding box center [459, 252] width 187 height 27
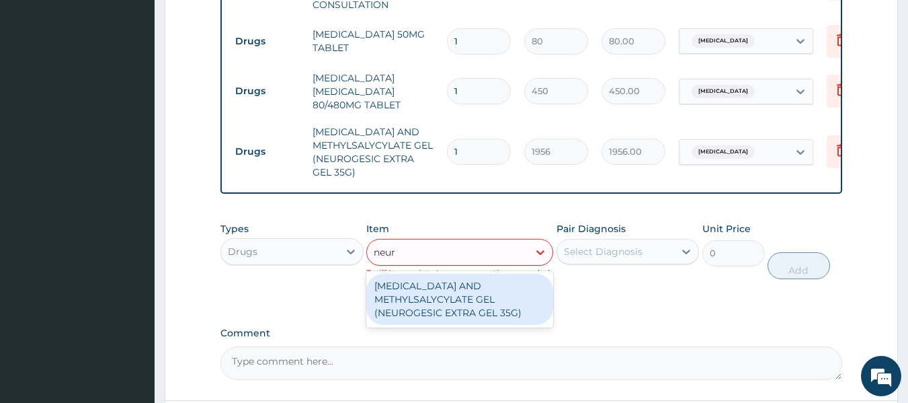
type input "neuro"
click at [518, 304] on div "DICLOFENAC AND METHYLSALYCYLATE GEL (NEUROGESIC EXTRA GEL 35G)" at bounding box center [459, 299] width 187 height 51
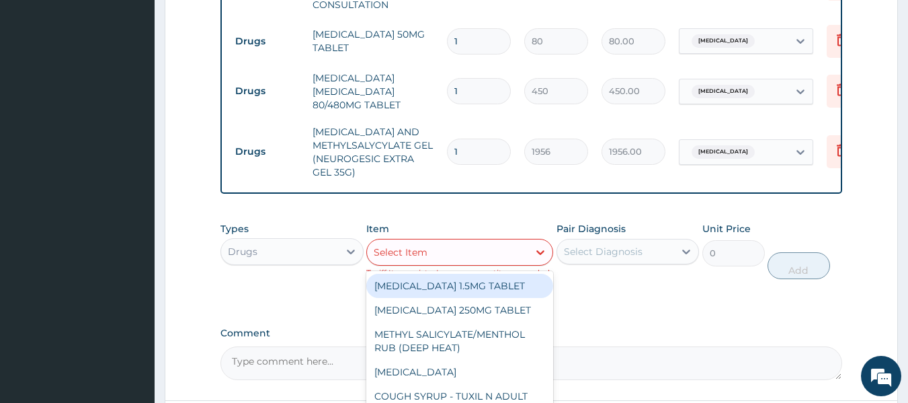
click at [465, 261] on div "Select Item" at bounding box center [447, 252] width 161 height 22
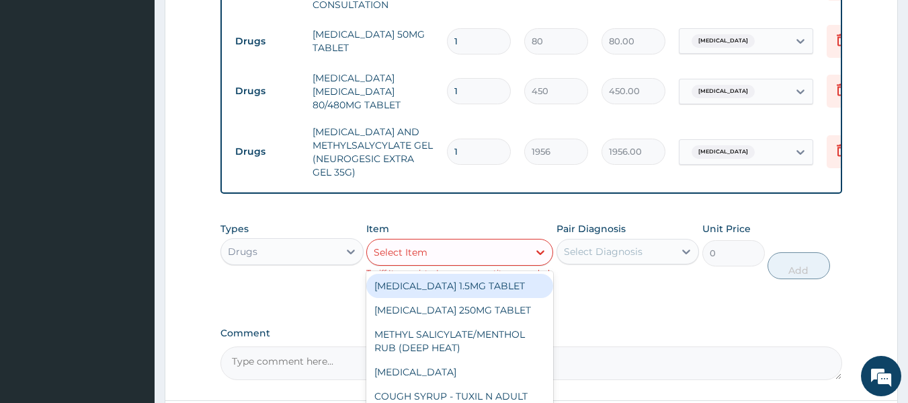
click at [434, 256] on div "Select Item" at bounding box center [447, 252] width 161 height 22
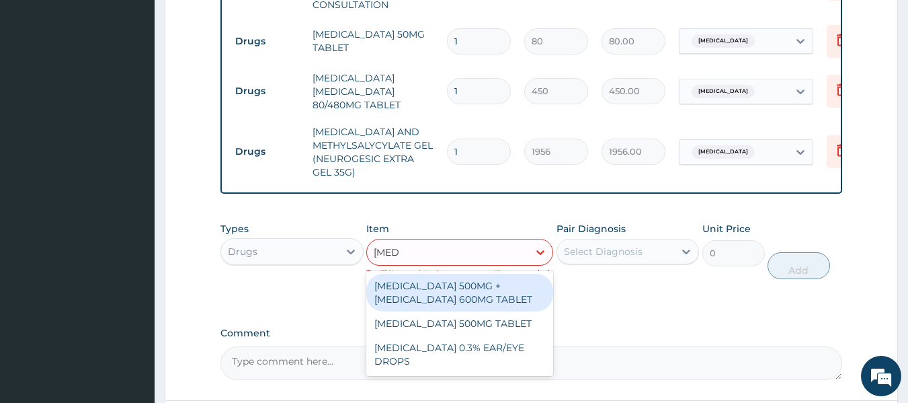
type input "ciprof"
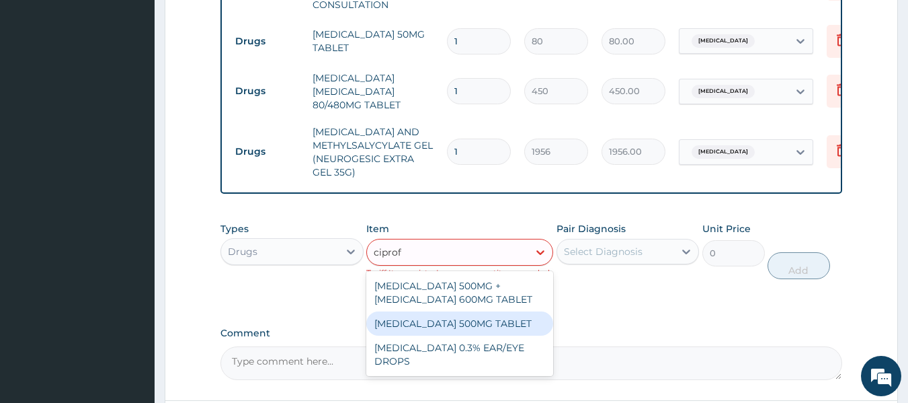
click at [501, 328] on div "CIPROFLOXACIN 500MG TABLET" at bounding box center [459, 323] width 187 height 24
type input "400"
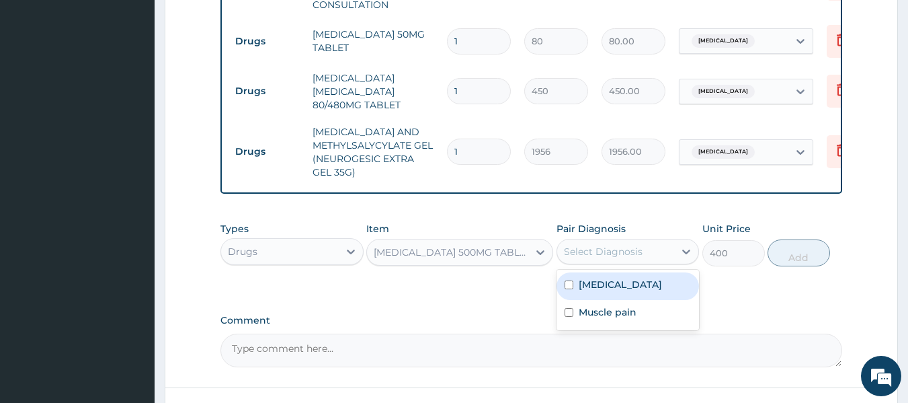
drag, startPoint x: 655, startPoint y: 267, endPoint x: 647, endPoint y: 306, distance: 40.5
click at [647, 264] on div "option Malaria, selected. option Malaria focused, 1 of 2. 2 results available. …" at bounding box center [628, 252] width 143 height 26
click at [647, 300] on div "Malaria" at bounding box center [628, 286] width 143 height 28
checkbox input "true"
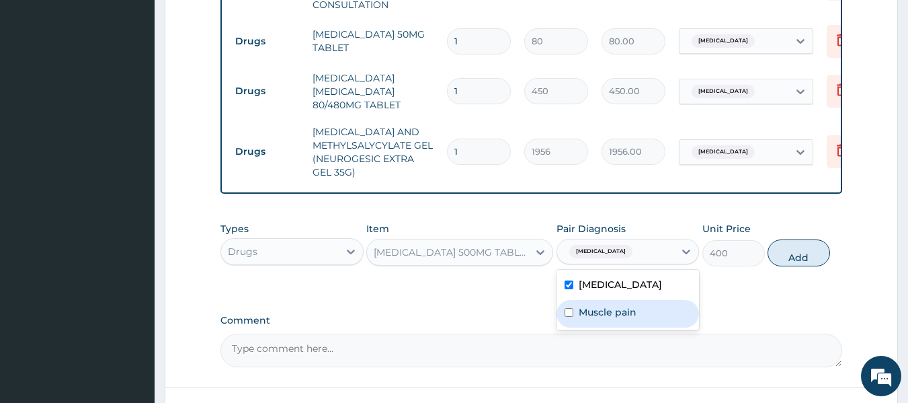
click at [647, 320] on div "Muscle pain" at bounding box center [628, 314] width 143 height 28
checkbox input "true"
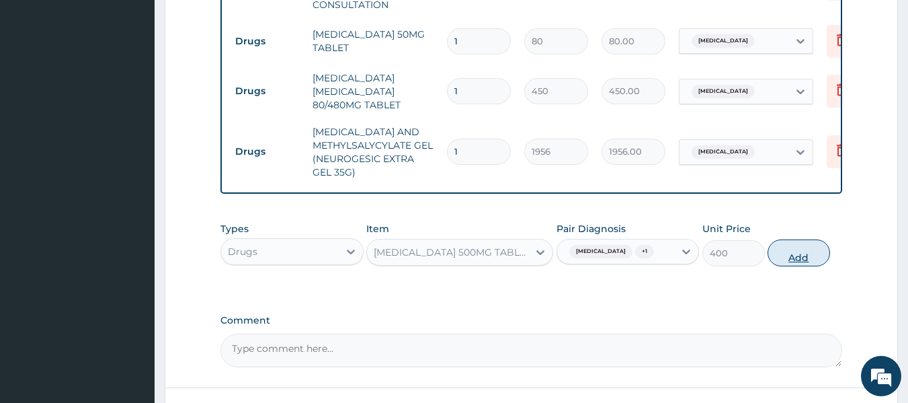
click at [803, 266] on button "Add" at bounding box center [799, 252] width 63 height 27
type input "0"
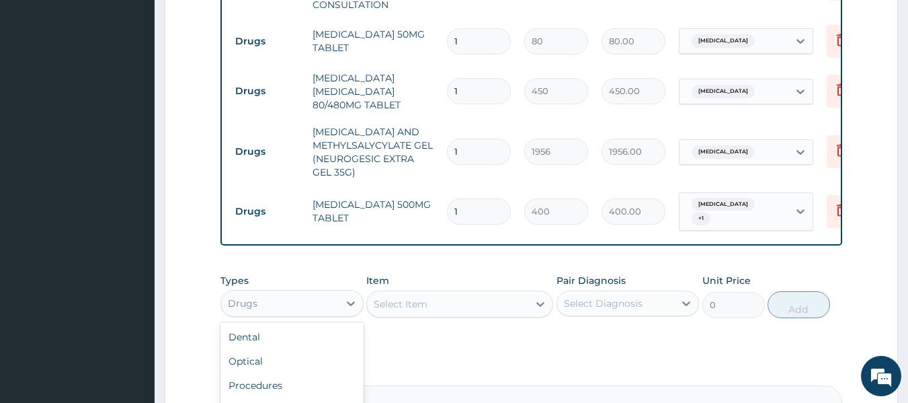
click at [335, 311] on div "Drugs" at bounding box center [280, 303] width 118 height 22
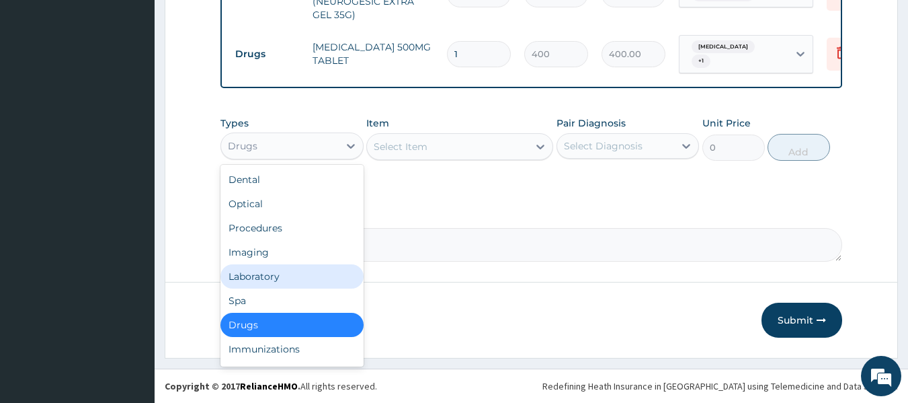
click at [322, 266] on div "Laboratory" at bounding box center [291, 276] width 143 height 24
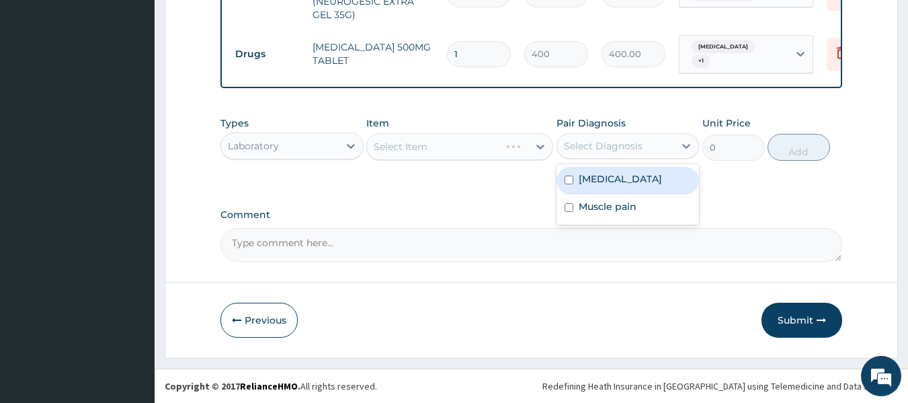
drag, startPoint x: 588, startPoint y: 149, endPoint x: 601, endPoint y: 193, distance: 45.5
click at [601, 159] on div "option Muscle pain, selected. option Malaria focused, 1 of 2. 2 results availab…" at bounding box center [628, 146] width 143 height 26
click at [616, 179] on div "Malaria" at bounding box center [628, 181] width 143 height 28
checkbox input "true"
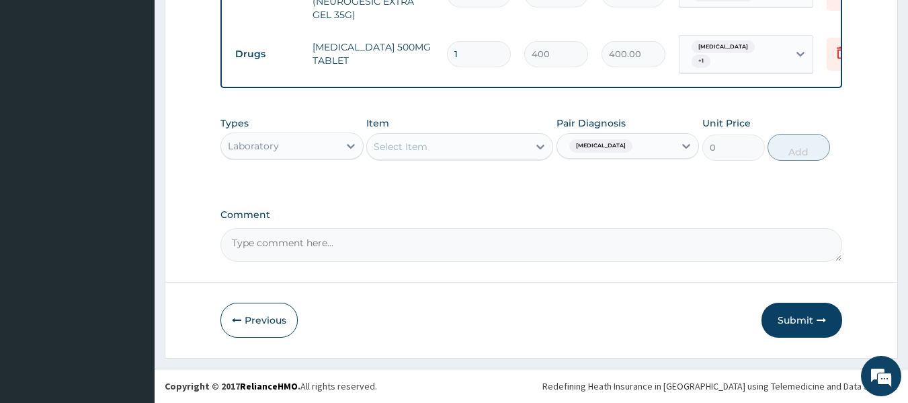
click at [485, 129] on div "Item Select Item" at bounding box center [459, 138] width 187 height 44
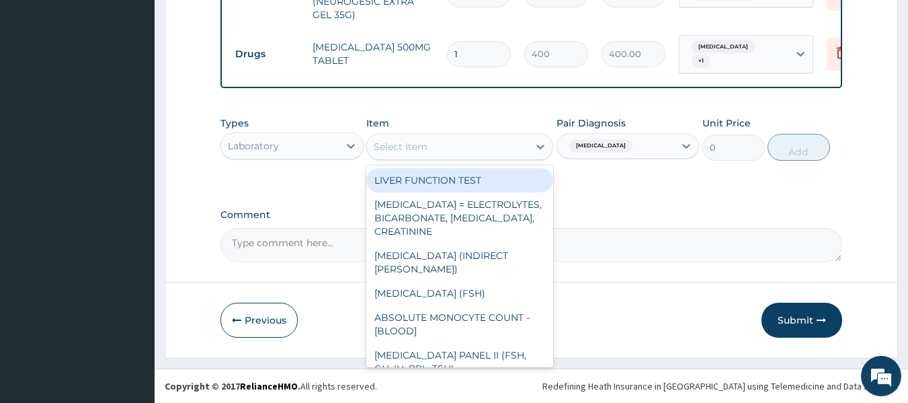
click at [489, 151] on div "Select Item" at bounding box center [447, 147] width 161 height 22
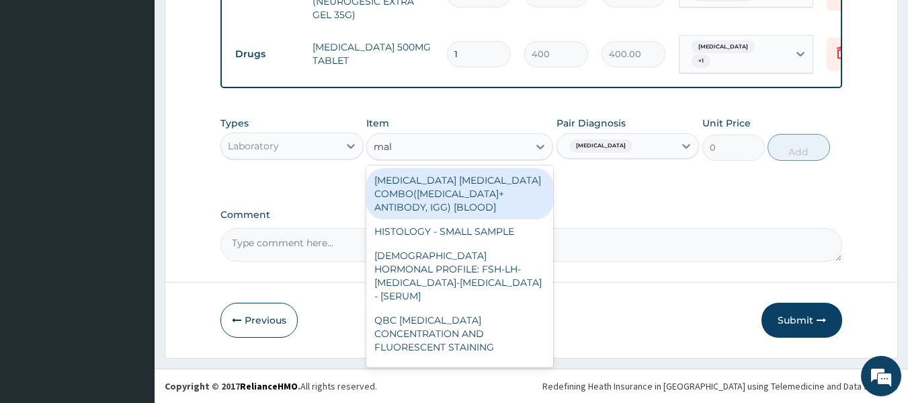
type input "mala"
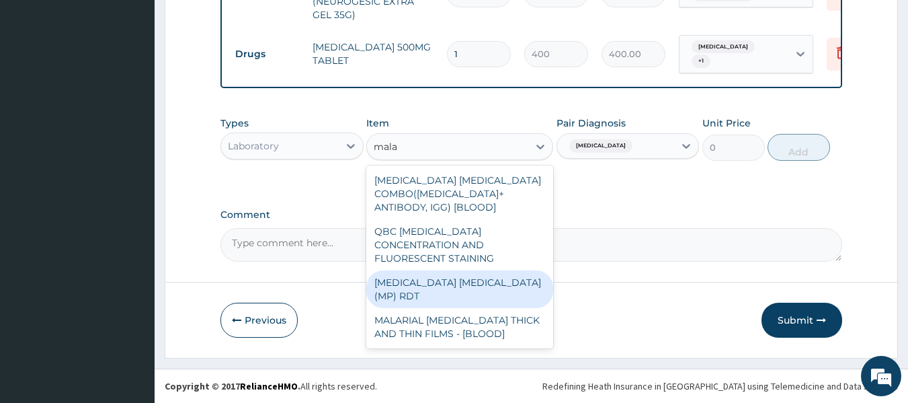
click at [505, 272] on div "MALARIA PARASITE (MP) RDT" at bounding box center [459, 289] width 187 height 38
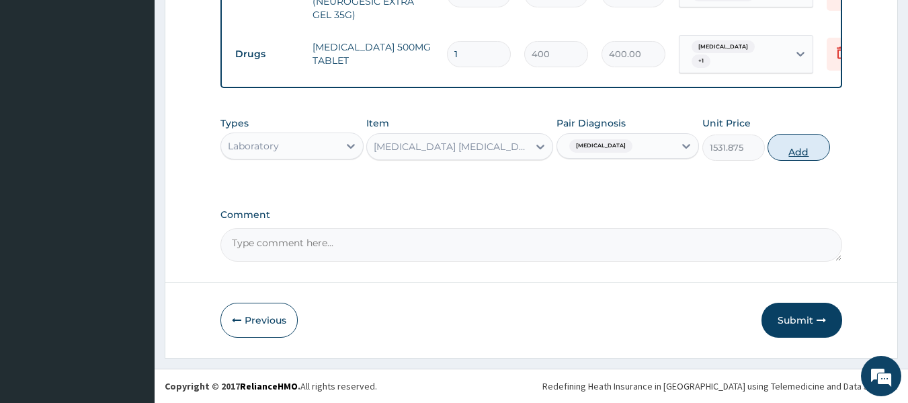
click at [803, 146] on button "Add" at bounding box center [799, 147] width 63 height 27
type input "0"
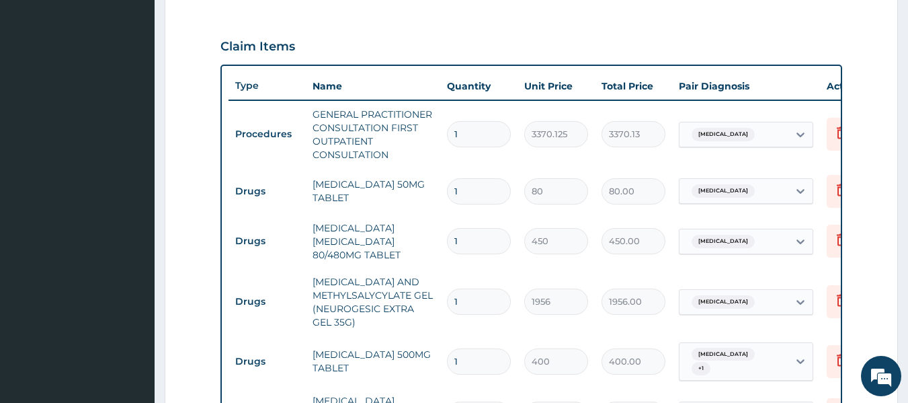
scroll to position [435, 0]
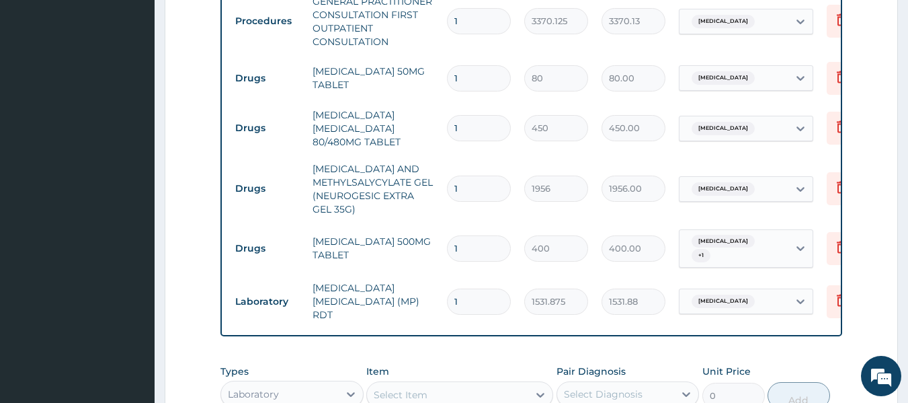
type input "1"
type input "1531.88"
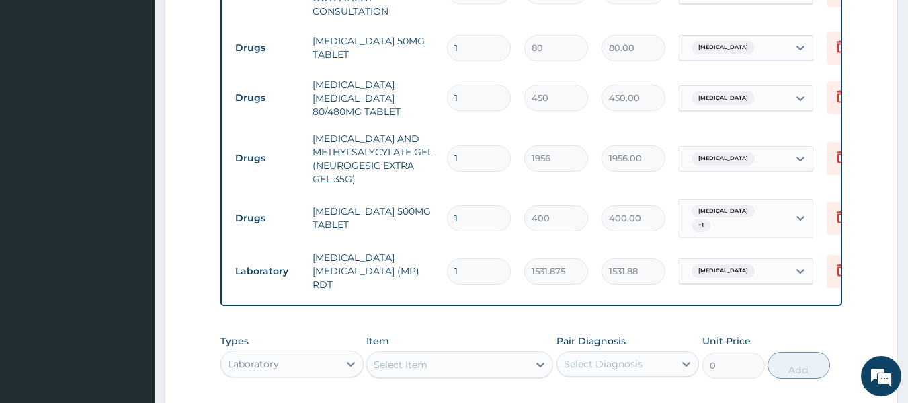
type input "0"
type input "0.00"
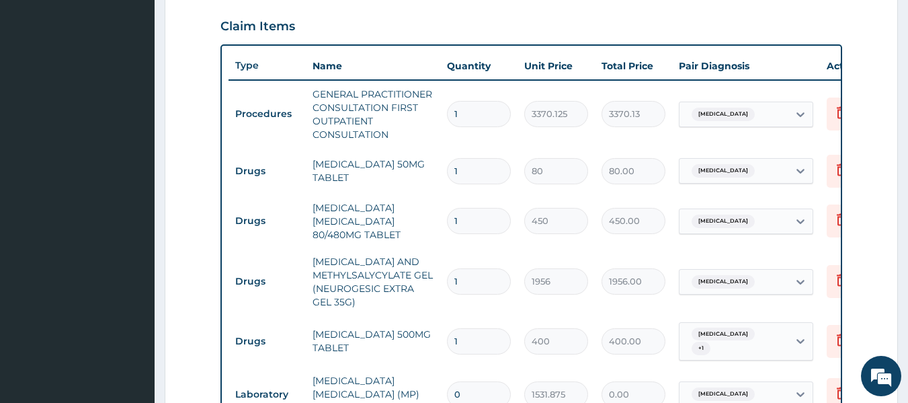
scroll to position [456, 0]
type input "0"
click at [460, 222] on input "1" at bounding box center [479, 220] width 64 height 26
type input "0.00"
type input "3"
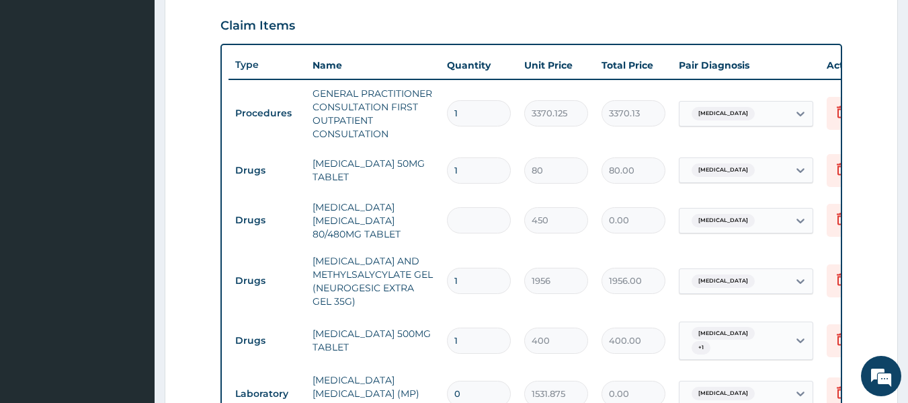
type input "1350.00"
type input "3"
click at [466, 280] on input "1" at bounding box center [479, 281] width 64 height 26
type input "0.00"
type input "8"
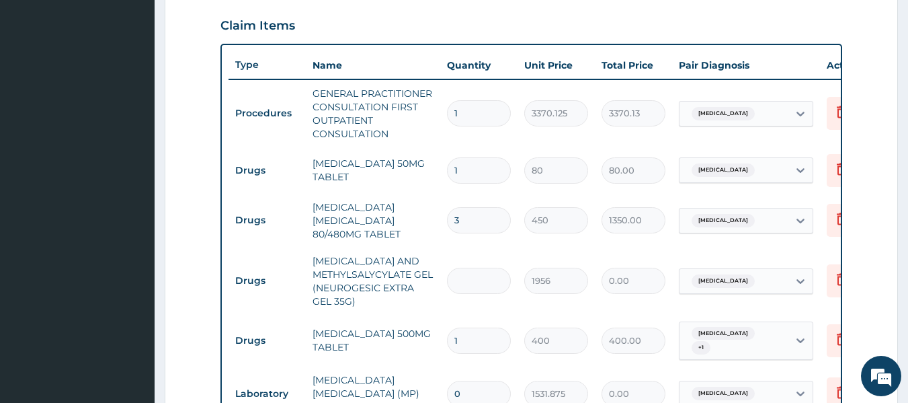
type input "15648.00"
type input "7"
type input "13692.00"
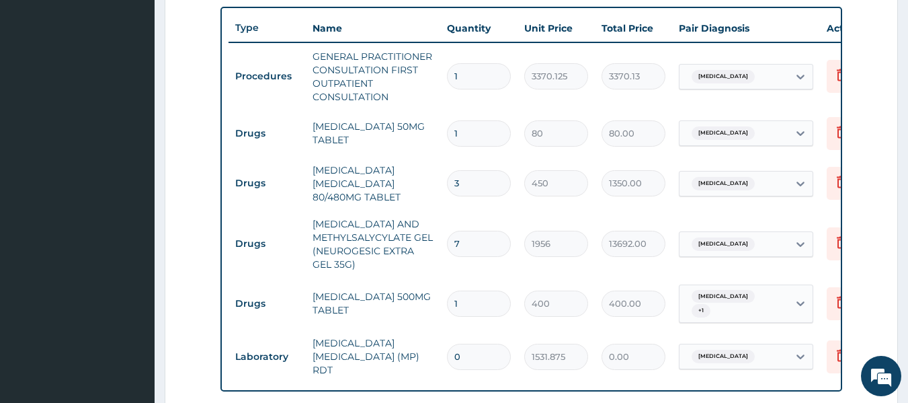
scroll to position [509, 0]
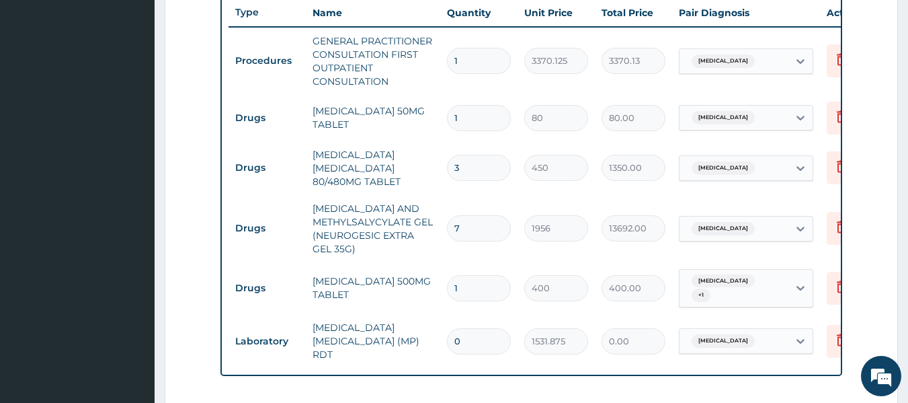
type input "0.00"
type input "8"
type input "15648.00"
type input "11"
type input "21516.00"
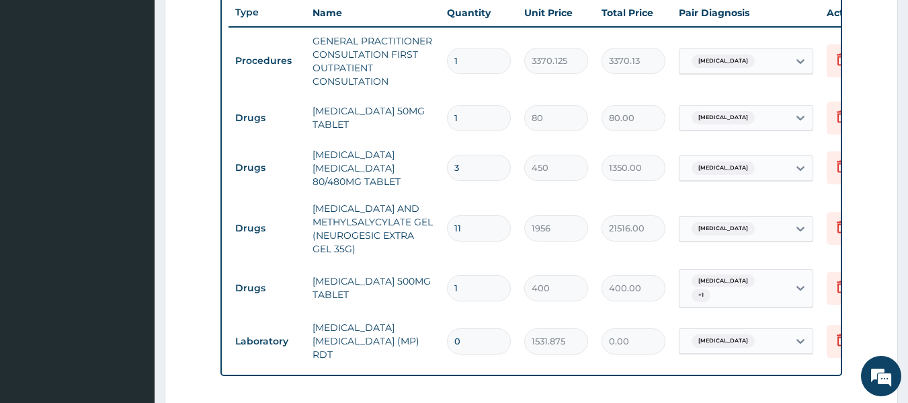
type input "12"
type input "23472.00"
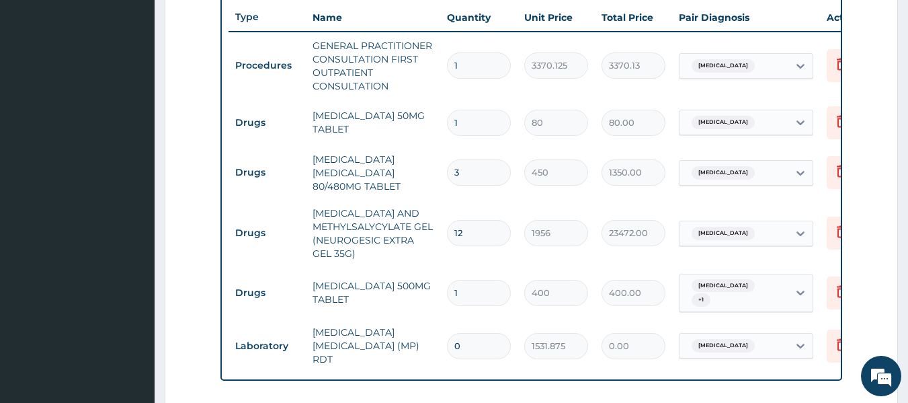
type input "13"
type input "25428.00"
type input "9"
type input "17604.00"
type input "8"
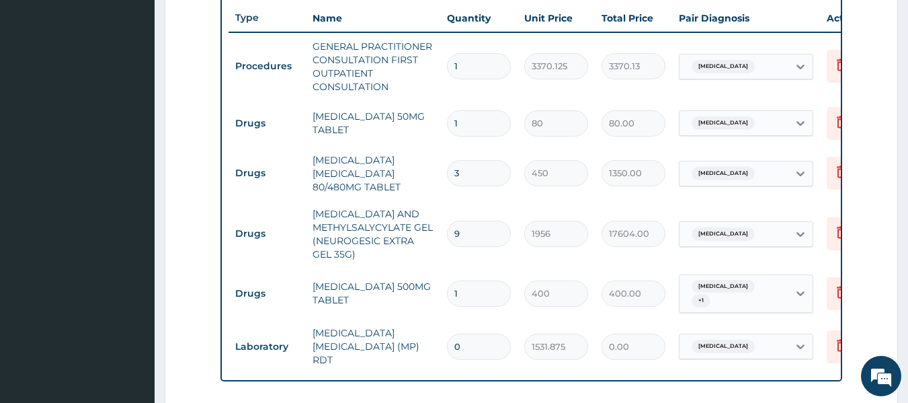
type input "15648.00"
type input "7"
type input "13692.00"
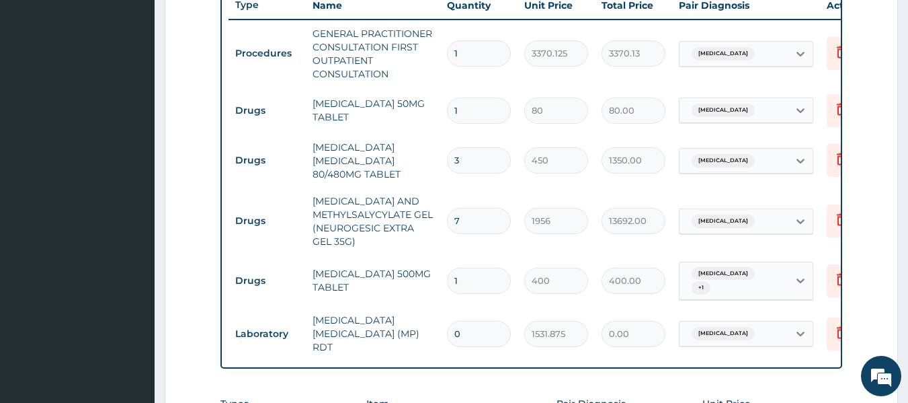
type input "6"
type input "11736.00"
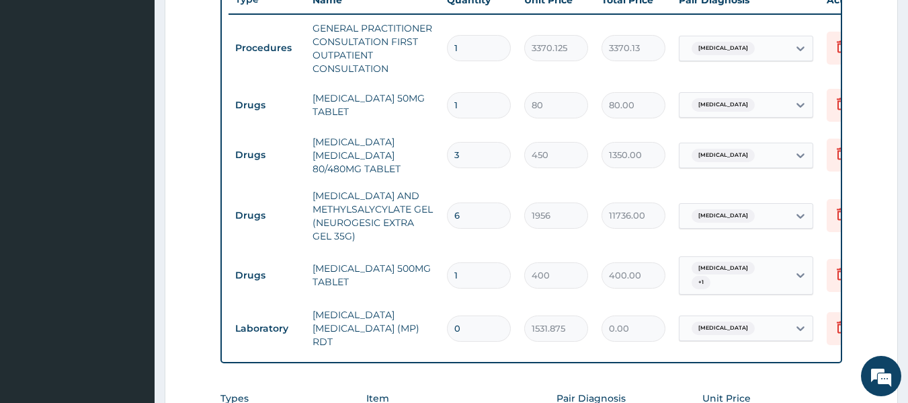
type input "5"
type input "9780.00"
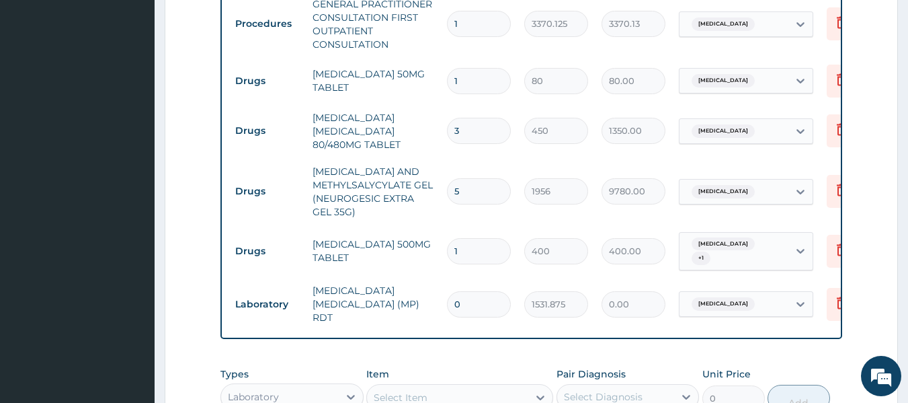
scroll to position [546, 0]
type input "5"
type input "0.00"
type input "1"
type input "1956.00"
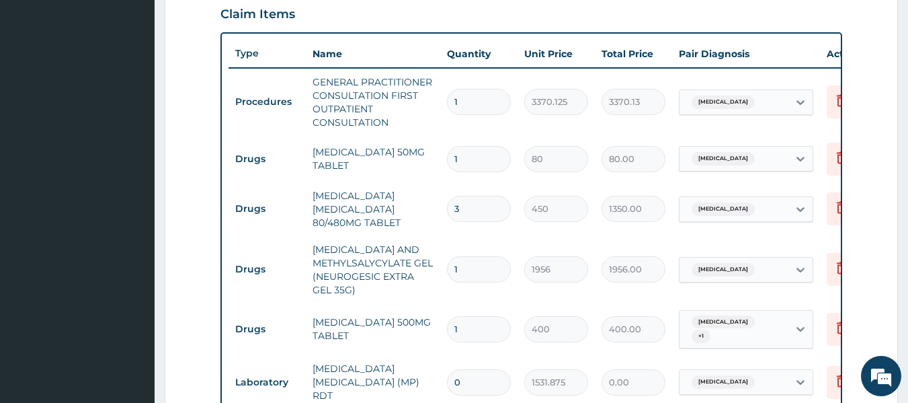
scroll to position [467, 0]
type input "1"
click at [464, 200] on input "3" at bounding box center [479, 209] width 64 height 26
type input "0.00"
type input "6"
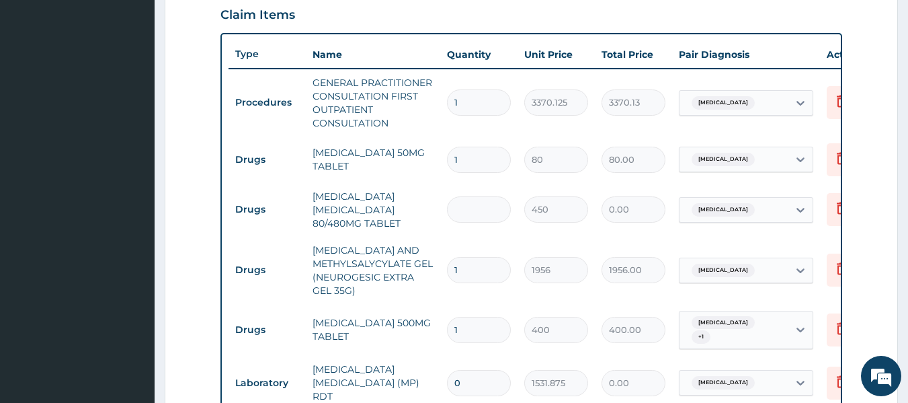
type input "2700.00"
type input "6"
click at [503, 325] on input "1" at bounding box center [479, 330] width 64 height 26
type input "0.00"
type input "6"
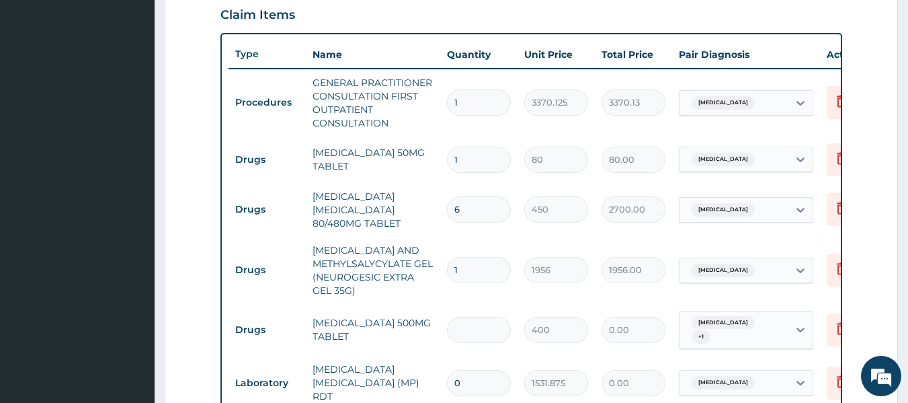
type input "2400.00"
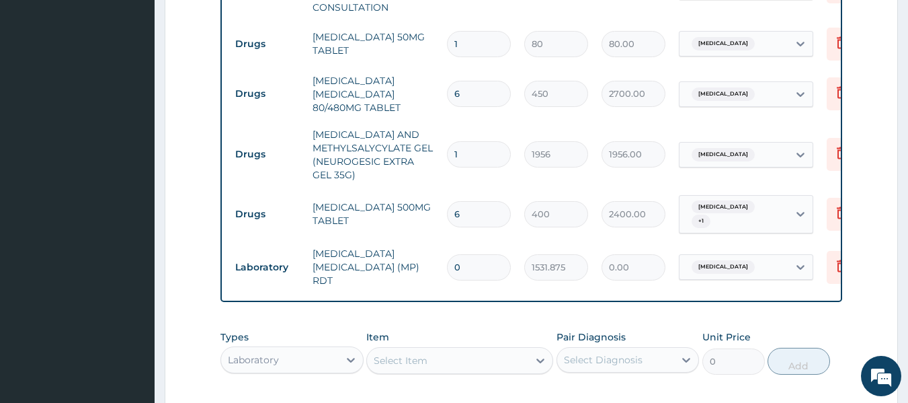
scroll to position [583, 0]
type input "6"
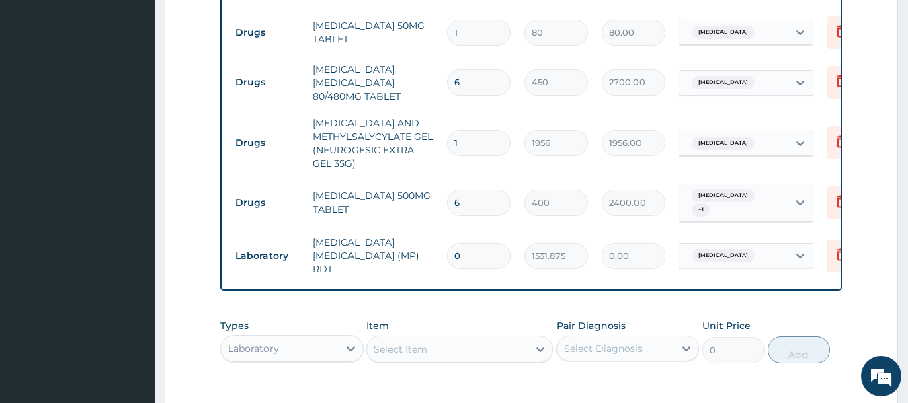
scroll to position [592, 0]
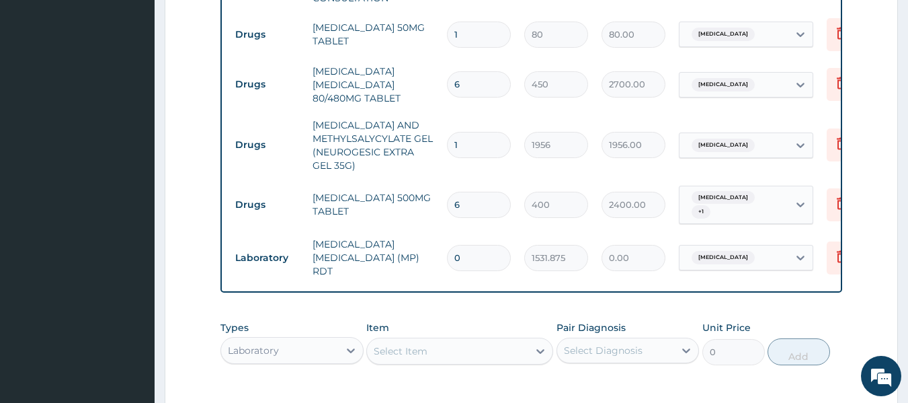
click at [464, 139] on input "1" at bounding box center [479, 145] width 64 height 26
type input "0.00"
type input "8"
type input "15648.00"
type input "7"
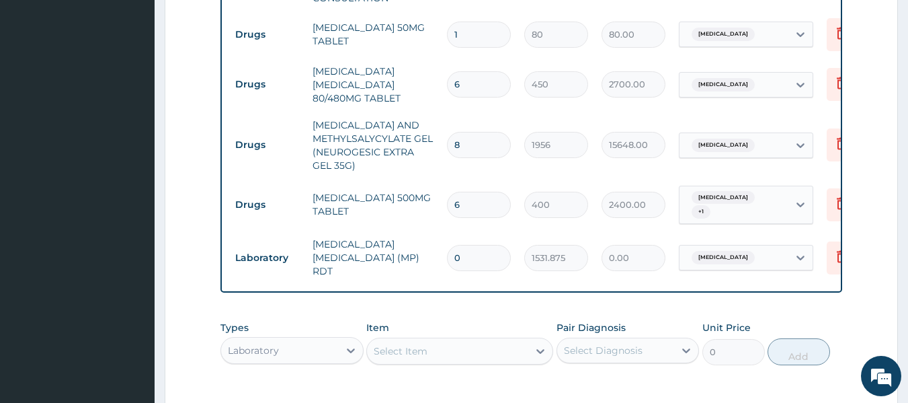
type input "13692.00"
type input "6"
type input "11736.00"
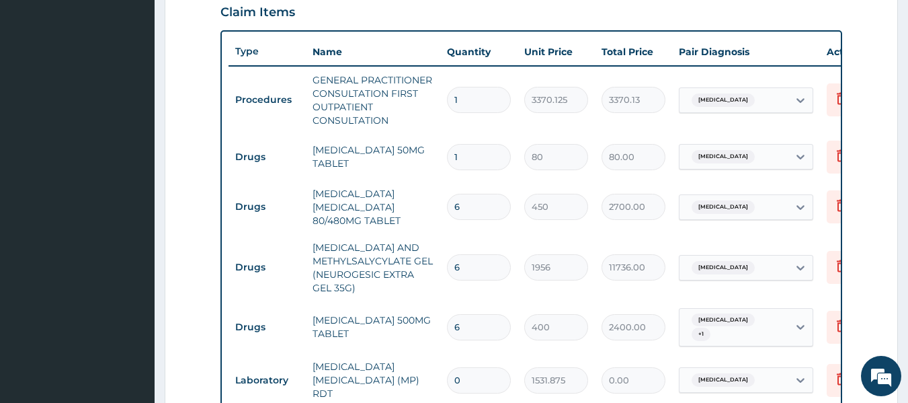
scroll to position [466, 0]
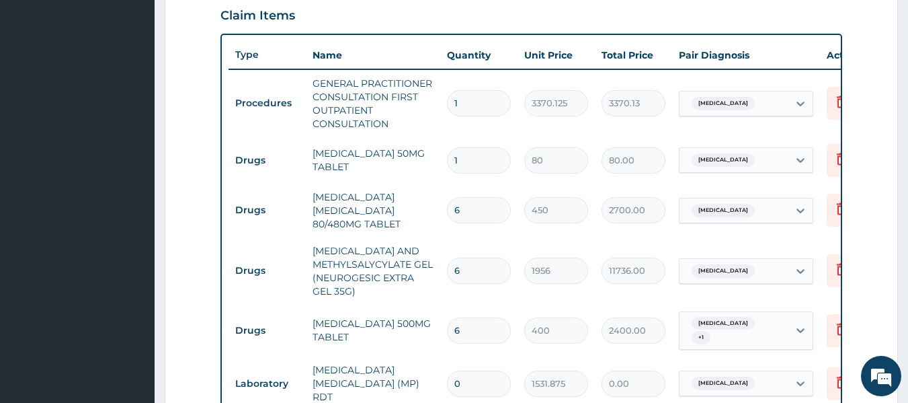
type input "0.00"
type input "1"
type input "1956.00"
type input "2"
type input "3912.00"
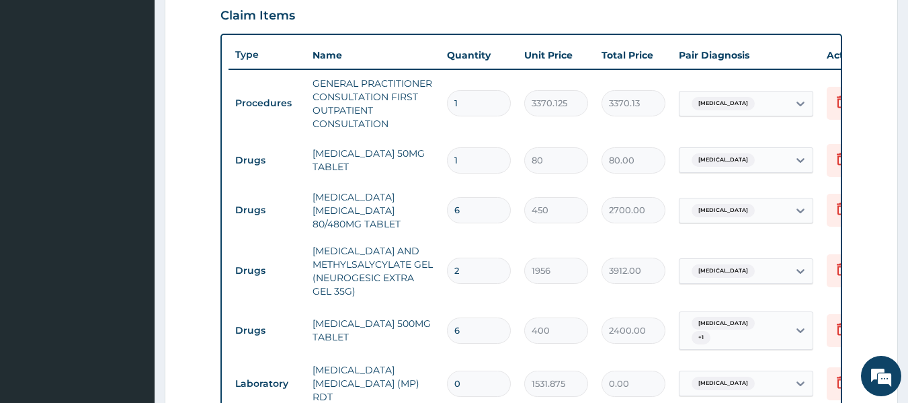
type input "3"
type input "5868.00"
type input "4"
type input "7824.00"
type input "5"
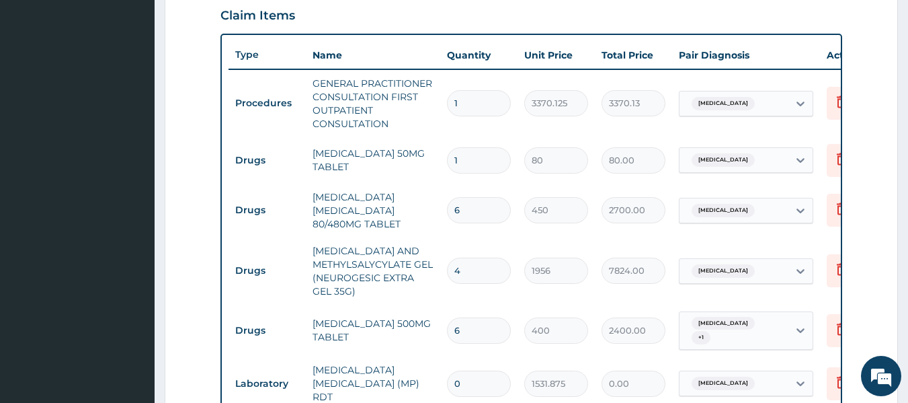
type input "9780.00"
type input "6"
type input "11736.00"
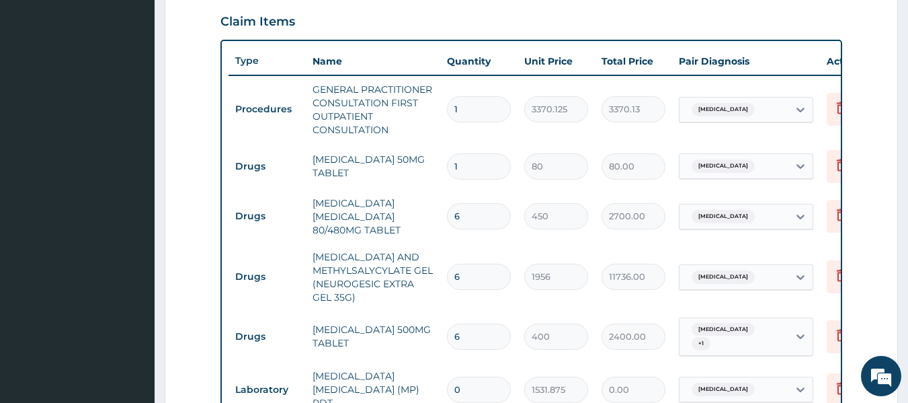
type input "7"
type input "13692.00"
type input "11"
type input "21516.00"
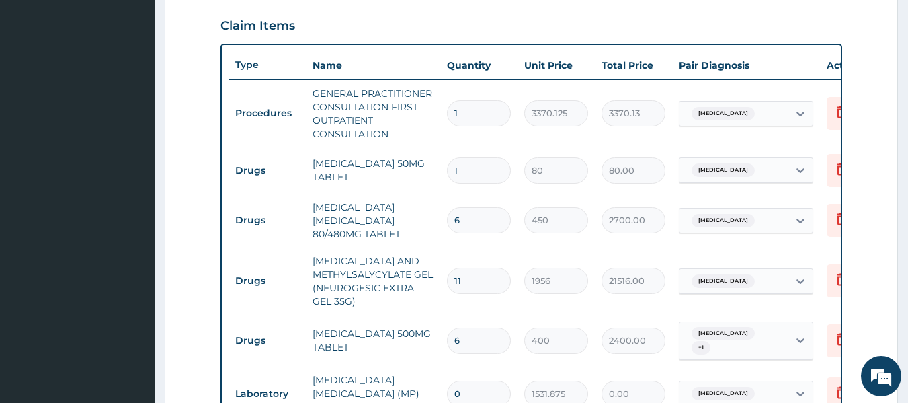
type input "12"
type input "23472.00"
type input "13"
type input "25428.00"
type input "14"
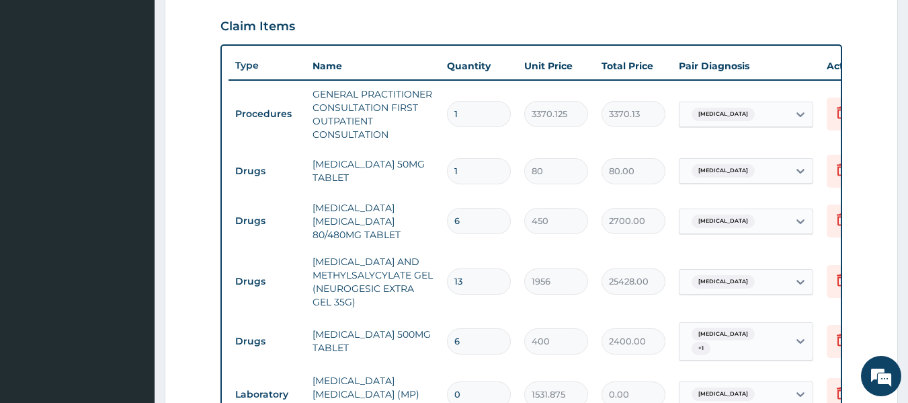
type input "27384.00"
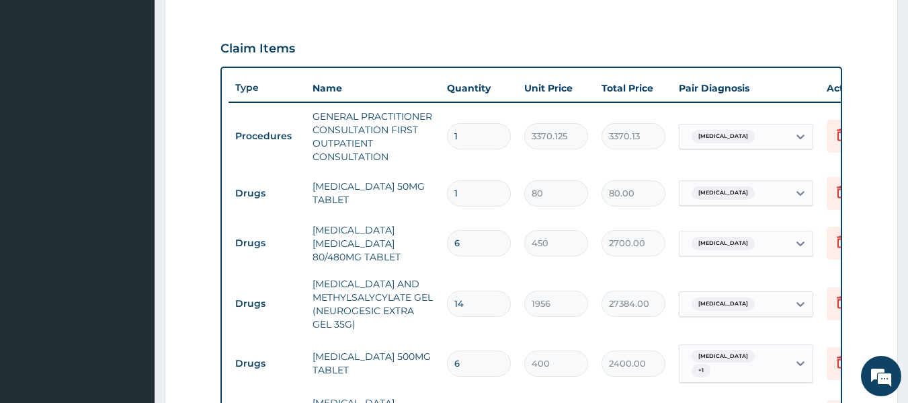
scroll to position [432, 0]
type input "14"
click at [459, 190] on input "1" at bounding box center [479, 194] width 64 height 26
type input "0.00"
type input "8"
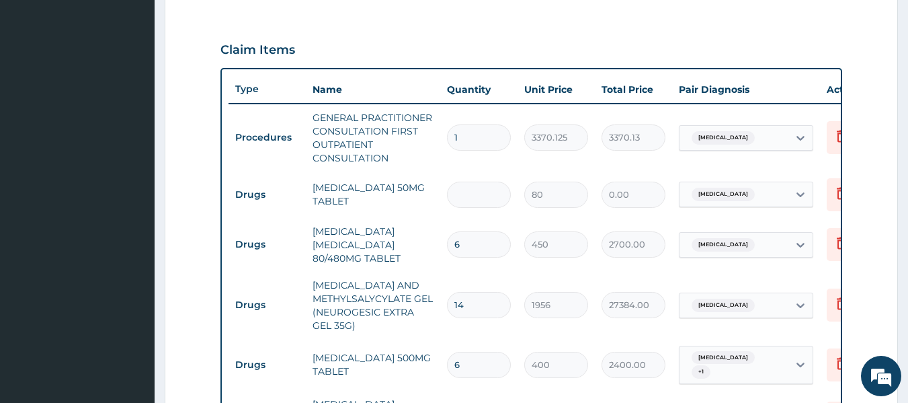
type input "640.00"
type input "8"
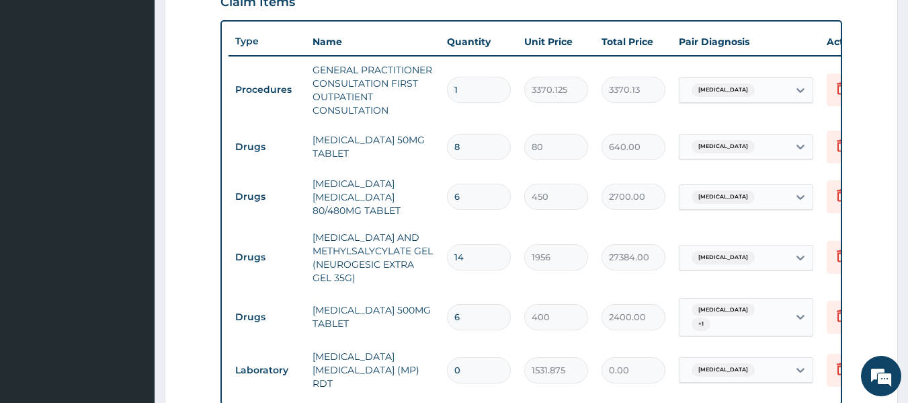
scroll to position [481, 0]
click at [475, 257] on input "14" at bounding box center [479, 256] width 64 height 26
type input "1"
type input "1956.00"
type input "1"
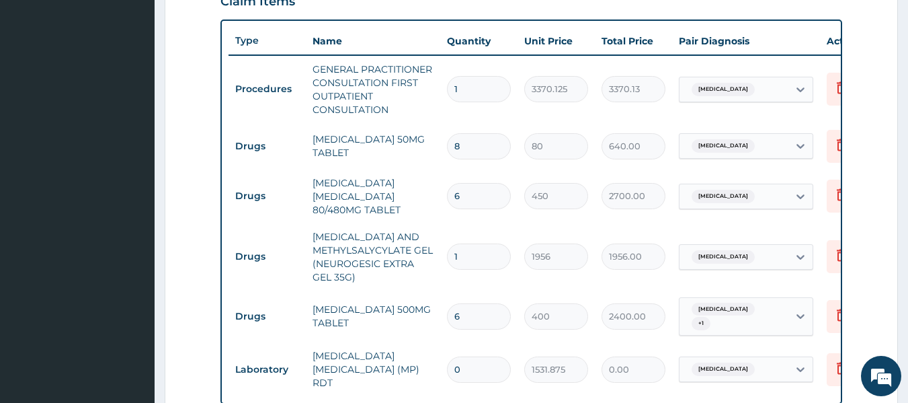
click at [460, 315] on input "6" at bounding box center [479, 316] width 64 height 26
type input "0.00"
type input "8"
type input "3200.00"
type input "8"
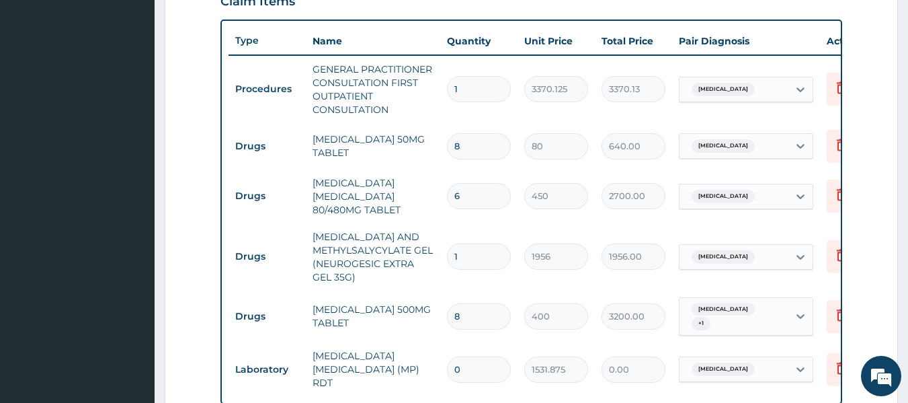
type input "0.00"
type input "6"
type input "2400.00"
type input "5"
type input "2000.00"
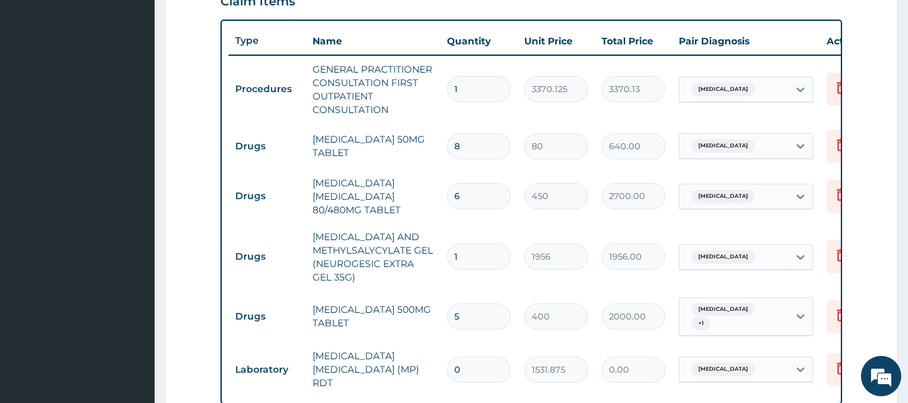
type input "4"
type input "1600.00"
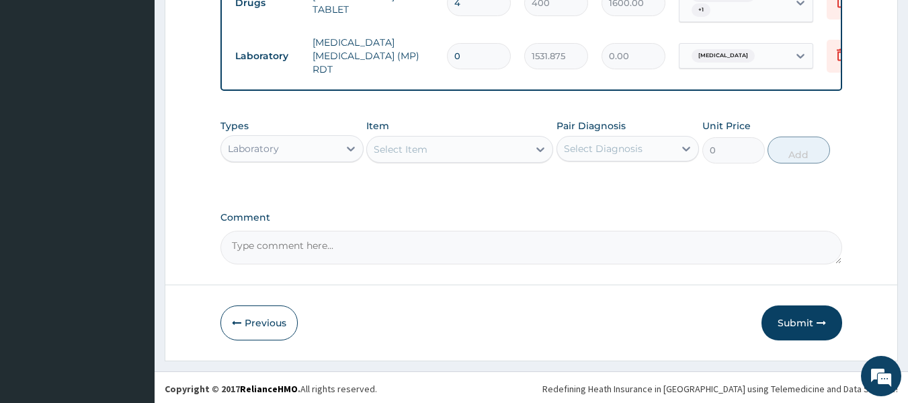
scroll to position [793, 0]
type input "4"
click at [782, 319] on button "Submit" at bounding box center [802, 323] width 81 height 35
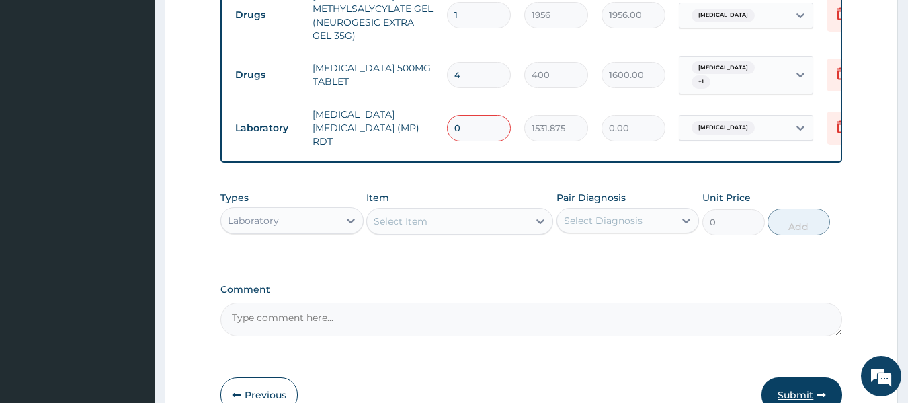
scroll to position [794, 0]
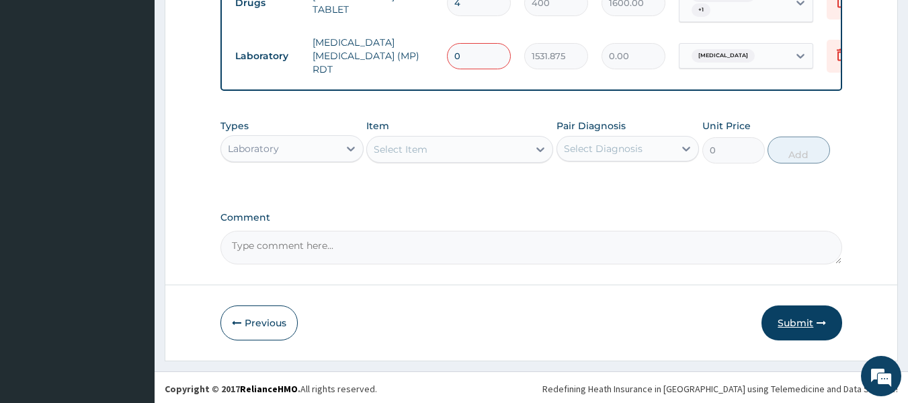
click at [812, 313] on button "Submit" at bounding box center [802, 322] width 81 height 35
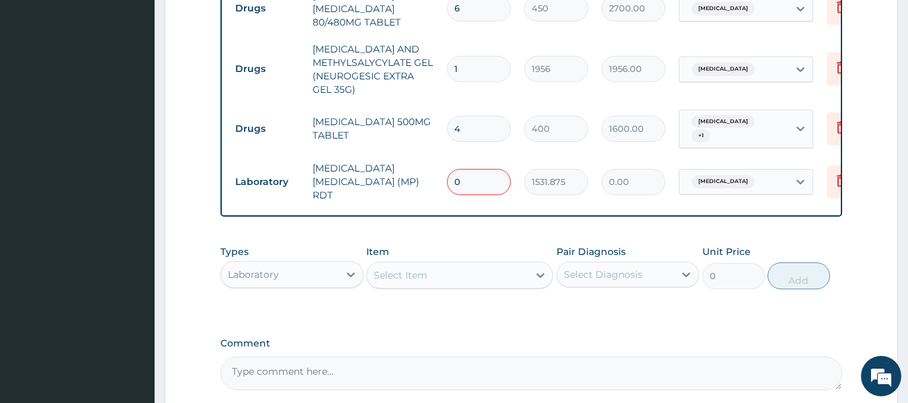
scroll to position [667, 0]
click at [460, 175] on input "0" at bounding box center [479, 183] width 64 height 26
type input "1"
type input "1531.88"
type input "1"
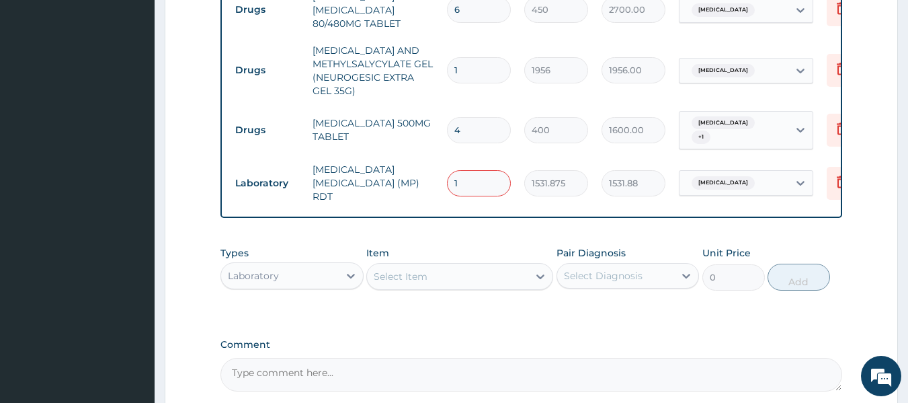
click at [507, 248] on div "Item Select Item" at bounding box center [459, 268] width 187 height 44
click at [559, 181] on input "1531.875" at bounding box center [556, 183] width 64 height 26
click at [559, 178] on input "1531.875" at bounding box center [556, 183] width 64 height 26
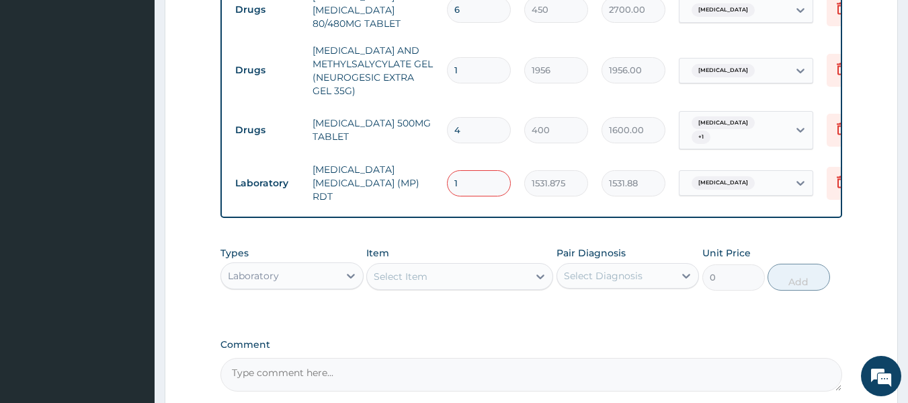
click at [552, 178] on input "1531.875" at bounding box center [556, 183] width 64 height 26
click at [484, 173] on input "1" at bounding box center [479, 183] width 64 height 26
type input "0.00"
click at [499, 202] on div "Type Name Quantity Unit Price Total Price Pair Diagnosis Actions Procedures GEN…" at bounding box center [531, 25] width 622 height 385
click at [470, 172] on input "number" at bounding box center [479, 183] width 64 height 26
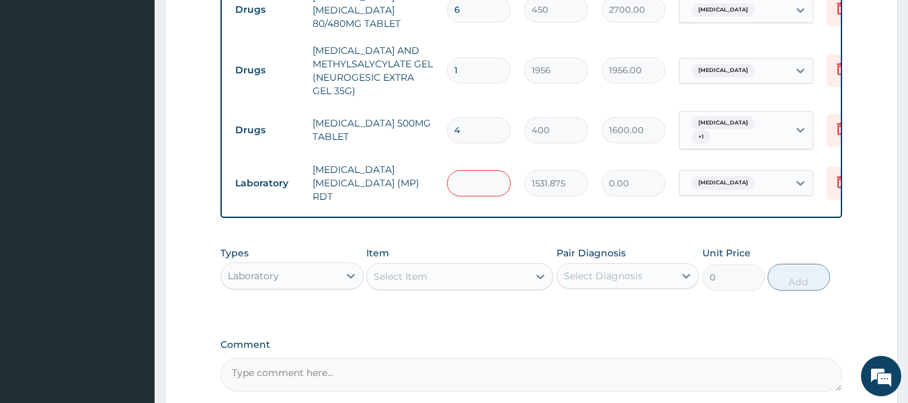
type input "1"
type input "1531.88"
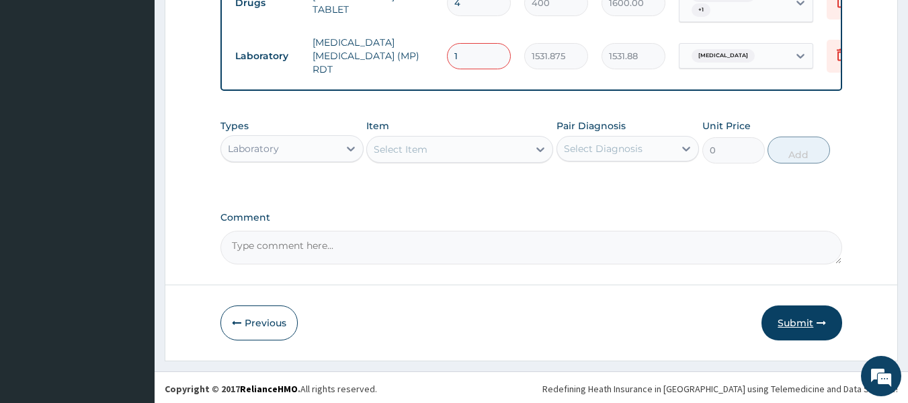
type input "1"
click at [791, 319] on button "Submit" at bounding box center [802, 322] width 81 height 35
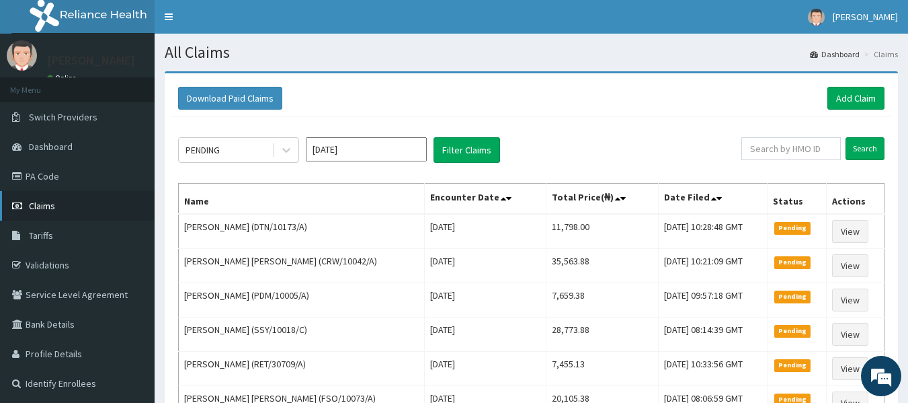
click at [65, 202] on link "Claims" at bounding box center [77, 206] width 155 height 30
click at [858, 102] on link "Add Claim" at bounding box center [855, 98] width 57 height 23
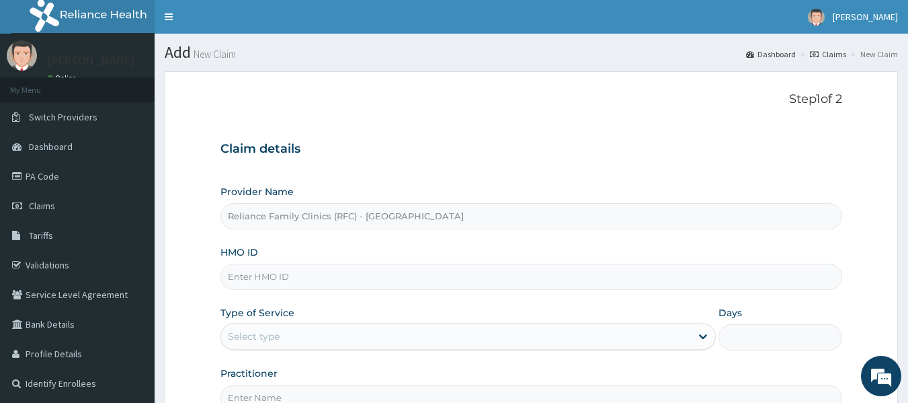
click at [245, 283] on input "HMO ID" at bounding box center [531, 276] width 622 height 26
click at [747, 320] on div "Days" at bounding box center [780, 328] width 124 height 44
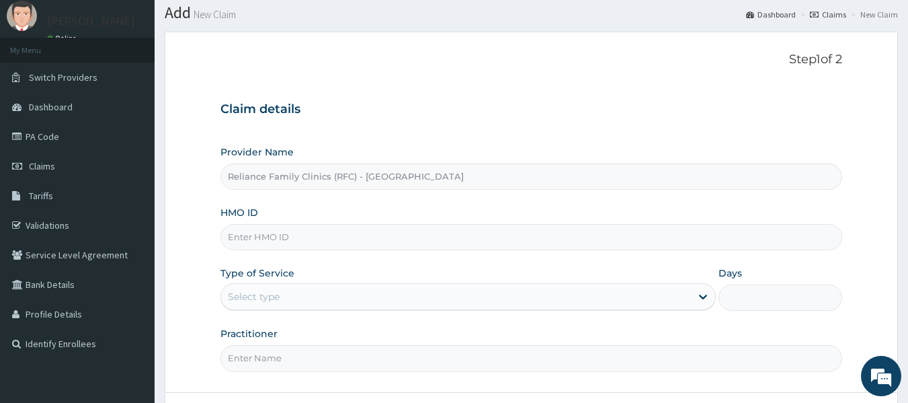
scroll to position [39, 0]
